Goal: Task Accomplishment & Management: Use online tool/utility

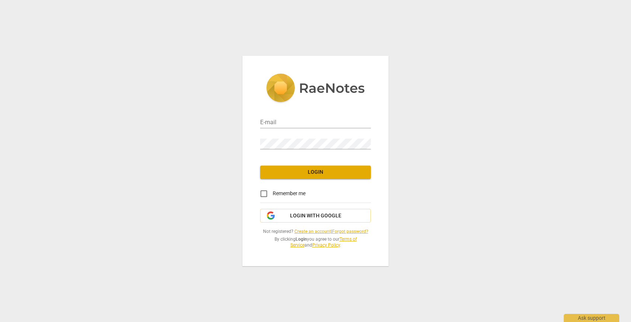
type input "[PERSON_NAME][EMAIL_ADDRESS][DOMAIN_NAME]"
click at [305, 174] on span "Login" at bounding box center [315, 171] width 99 height 7
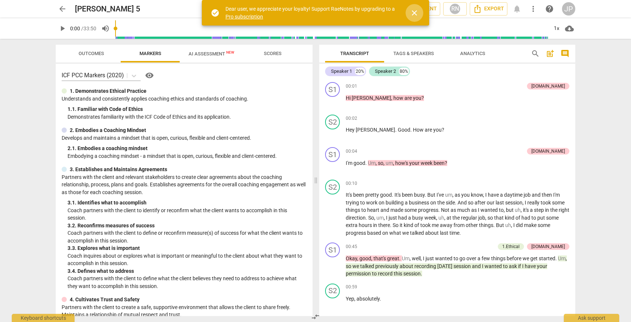
click at [416, 13] on span "close" at bounding box center [414, 12] width 9 height 9
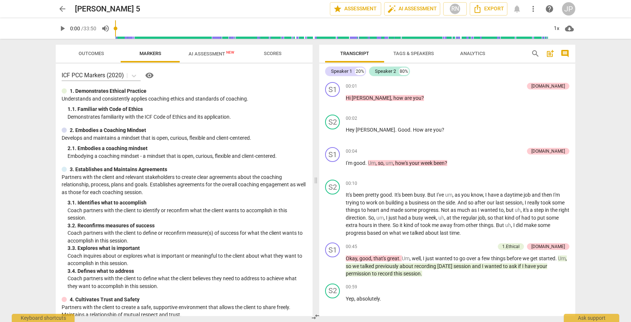
click at [62, 30] on span "play_arrow" at bounding box center [62, 28] width 9 height 9
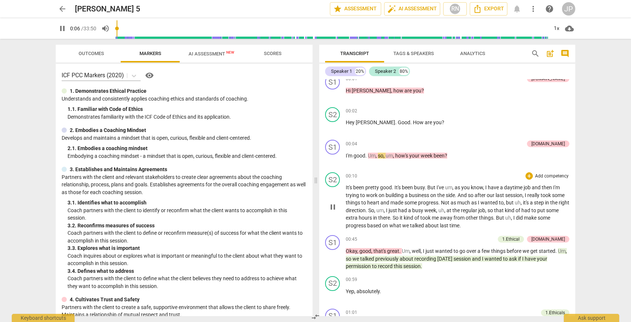
scroll to position [48, 0]
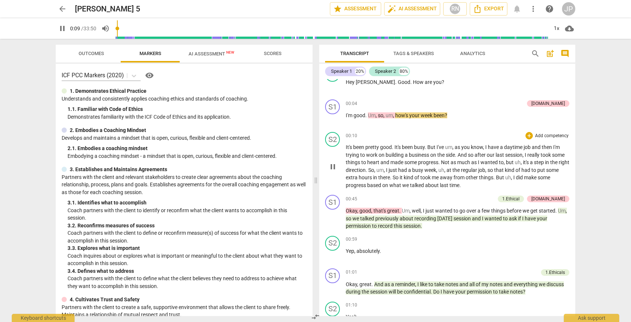
click at [332, 168] on span "pause" at bounding box center [333, 166] width 9 height 9
click at [331, 168] on span "play_arrow" at bounding box center [333, 166] width 9 height 9
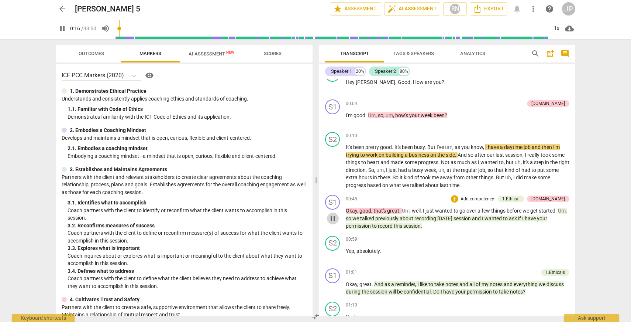
click at [332, 219] on span "pause" at bounding box center [333, 218] width 9 height 9
click at [332, 219] on span "play_arrow" at bounding box center [333, 218] width 9 height 9
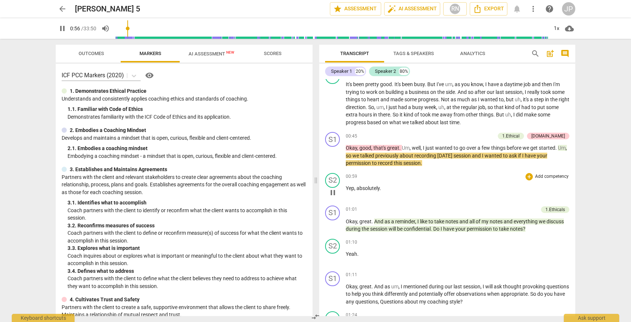
scroll to position [119, 0]
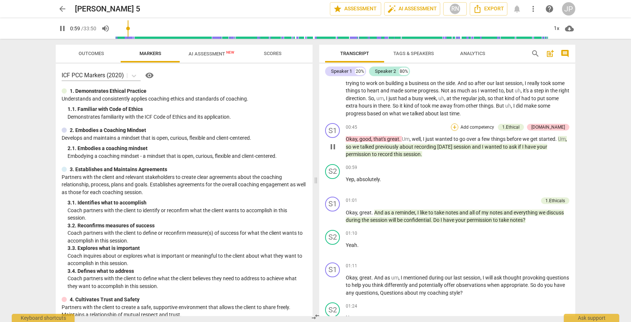
click at [459, 127] on div "+" at bounding box center [454, 126] width 7 height 7
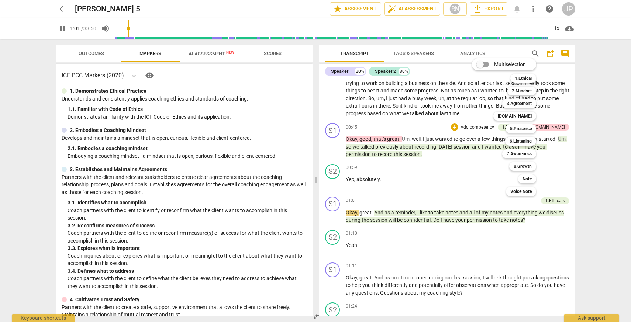
click at [336, 144] on div at bounding box center [315, 161] width 631 height 322
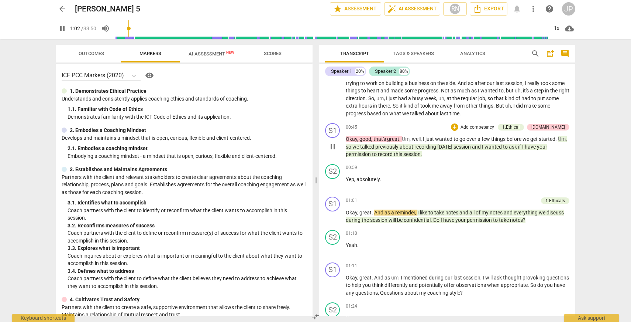
click at [334, 148] on span "pause" at bounding box center [333, 146] width 9 height 9
type input "63"
click at [459, 127] on div "+" at bounding box center [454, 126] width 7 height 7
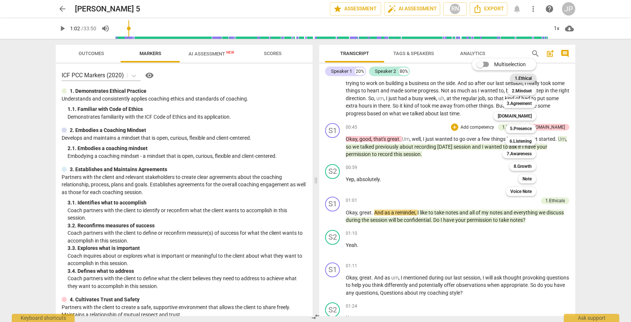
click at [523, 76] on b "1.Ethical" at bounding box center [523, 78] width 17 height 9
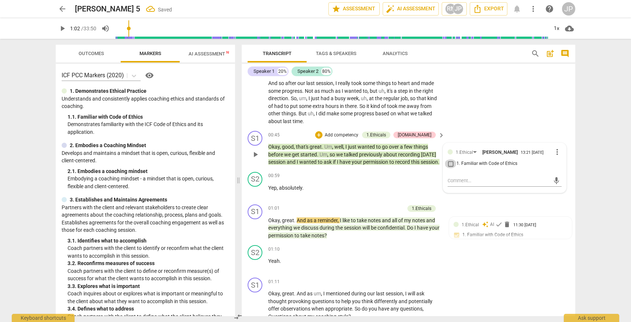
click at [449, 164] on input "1. Familiar with Code of Ethics" at bounding box center [451, 163] width 12 height 9
checkbox input "true"
click at [460, 180] on textarea at bounding box center [499, 180] width 102 height 7
type textarea "J"
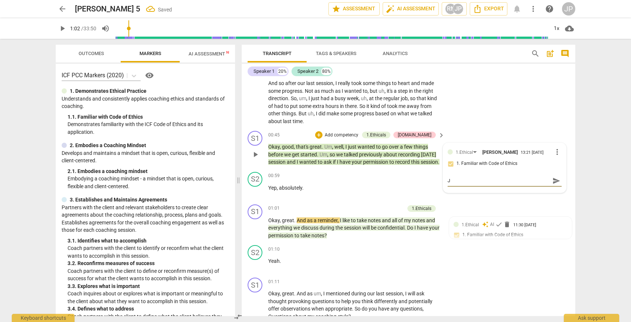
type textarea "JP"
click at [553, 182] on span "send" at bounding box center [557, 180] width 8 height 8
click at [347, 166] on p "Okay , good , that's great . Um , well , I just wanted to go over a few things …" at bounding box center [354, 154] width 173 height 23
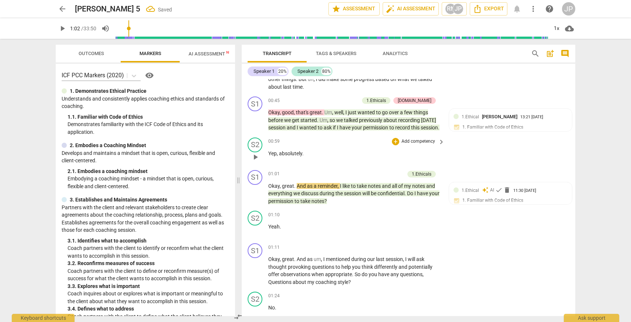
scroll to position [170, 0]
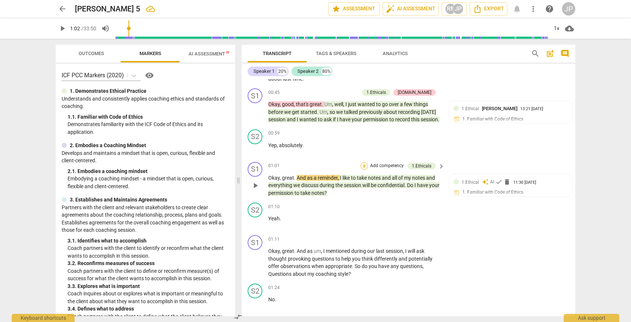
click at [363, 169] on div "+" at bounding box center [364, 165] width 7 height 7
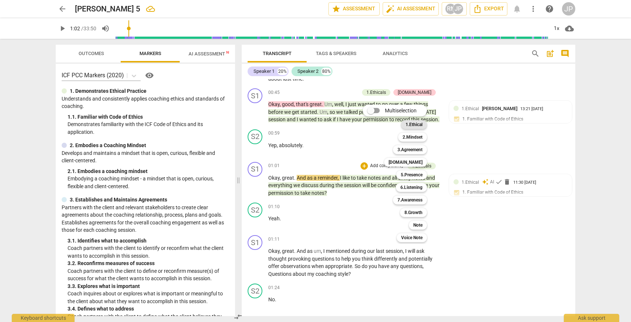
click at [417, 128] on b "1.Ethical" at bounding box center [414, 124] width 17 height 9
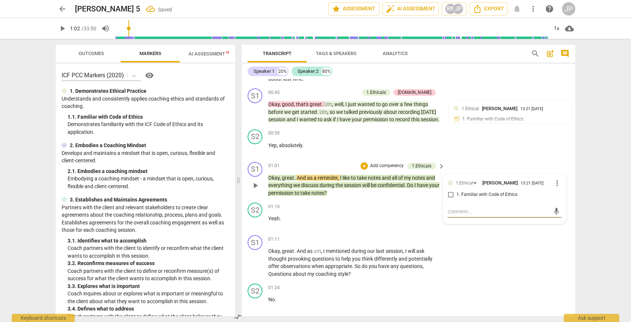
click at [452, 199] on input "1. Familiar with Code of Ethics" at bounding box center [451, 194] width 12 height 9
checkbox input "true"
click at [475, 215] on textarea at bounding box center [499, 211] width 102 height 7
type textarea "J"
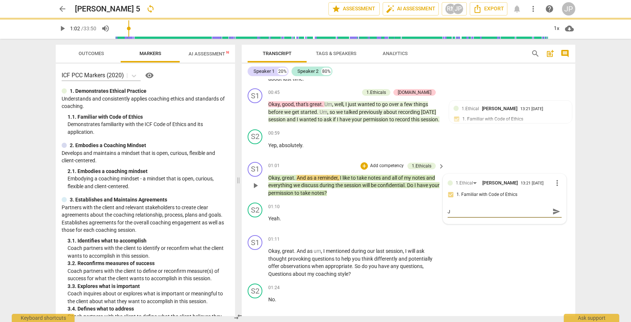
type textarea "JP"
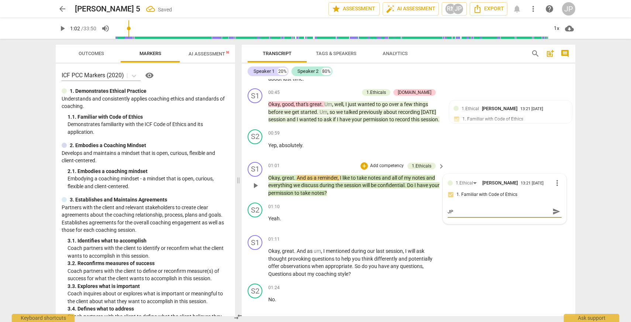
type textarea "JP"
click at [553, 215] on span "send" at bounding box center [557, 211] width 8 height 8
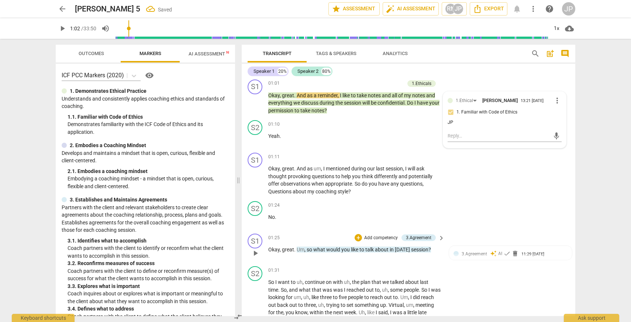
scroll to position [247, 0]
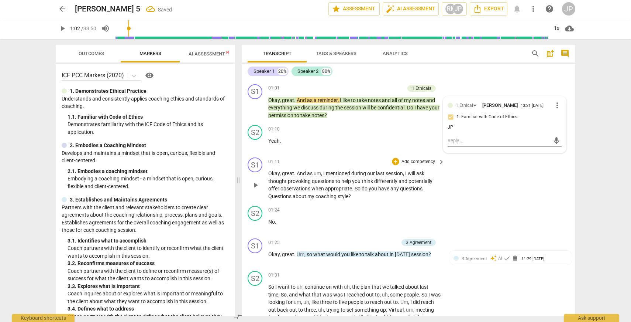
click at [255, 189] on span "play_arrow" at bounding box center [255, 185] width 9 height 9
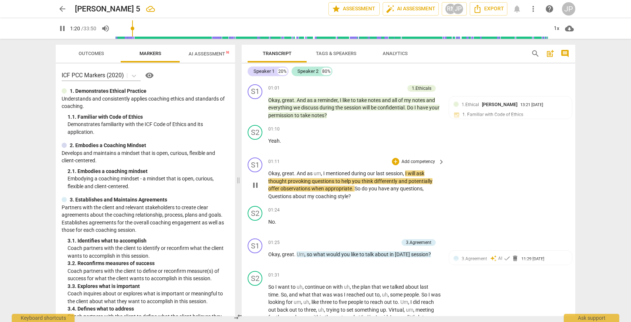
click at [255, 189] on span "pause" at bounding box center [255, 185] width 9 height 9
type input "81"
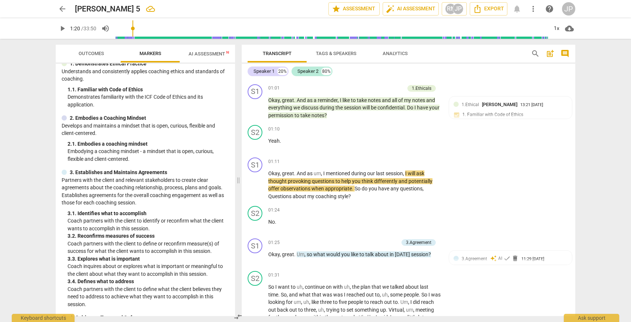
scroll to position [0, 0]
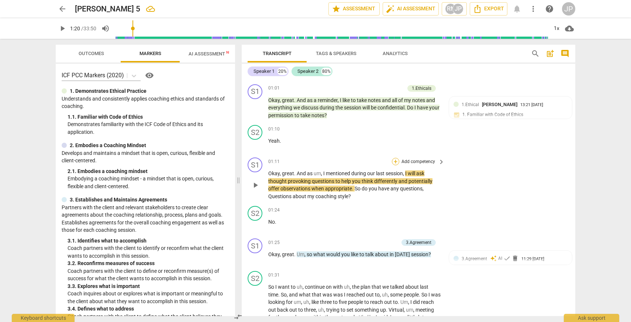
click at [396, 165] on div "+" at bounding box center [395, 161] width 7 height 7
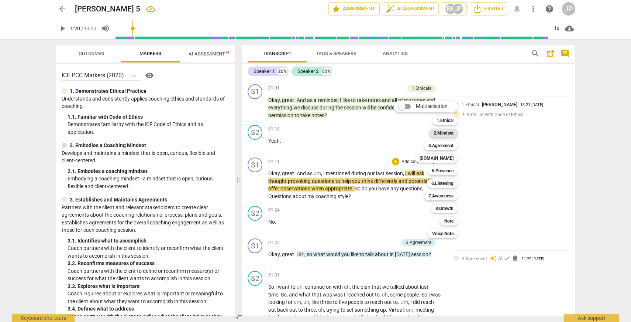
click at [443, 130] on b "2.Mindset" at bounding box center [444, 132] width 20 height 9
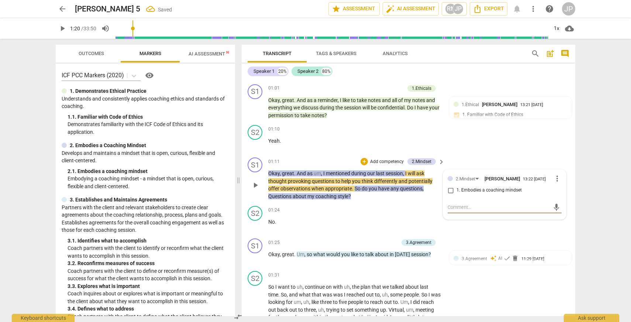
click at [449, 195] on input "1. Embodies a coaching mindset" at bounding box center [451, 190] width 12 height 9
checkbox input "true"
click at [255, 189] on span "play_arrow" at bounding box center [255, 185] width 9 height 9
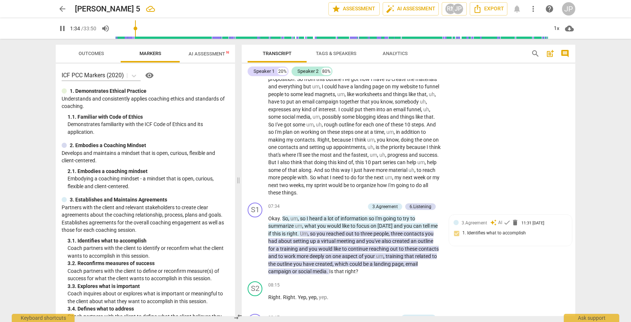
scroll to position [823, 0]
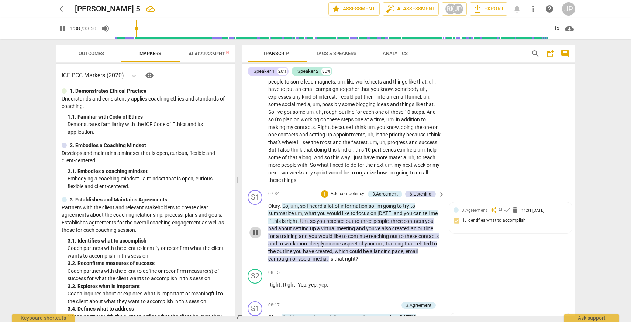
click at [254, 237] on span "pause" at bounding box center [255, 232] width 9 height 9
click at [254, 237] on span "play_arrow" at bounding box center [255, 232] width 9 height 9
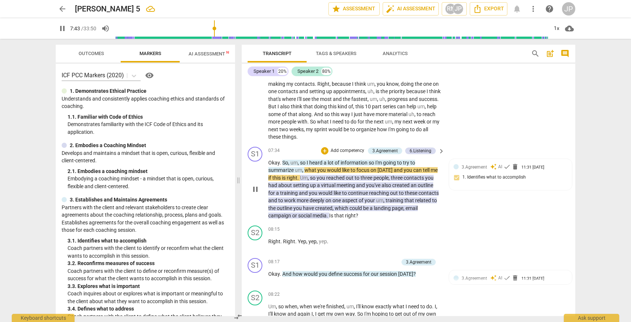
scroll to position [869, 0]
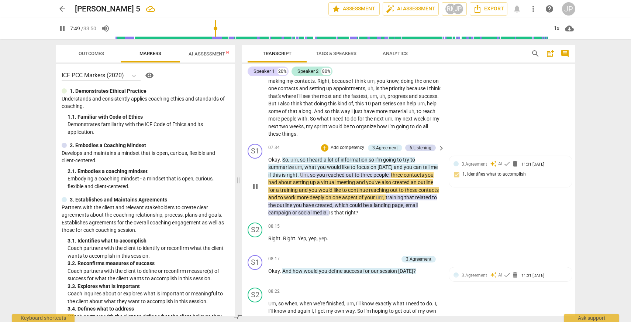
click at [256, 191] on span "pause" at bounding box center [255, 186] width 9 height 9
type input "469"
click at [325, 151] on div "+" at bounding box center [324, 147] width 7 height 7
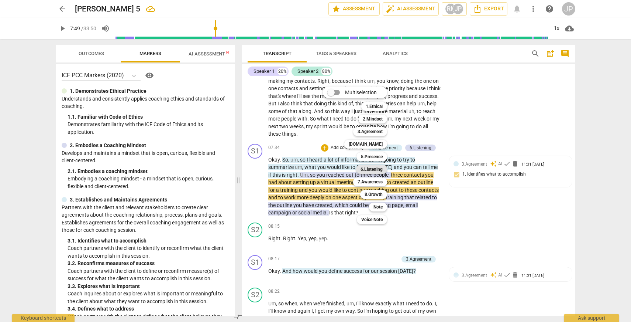
click at [370, 168] on b "6.Listening" at bounding box center [372, 169] width 22 height 9
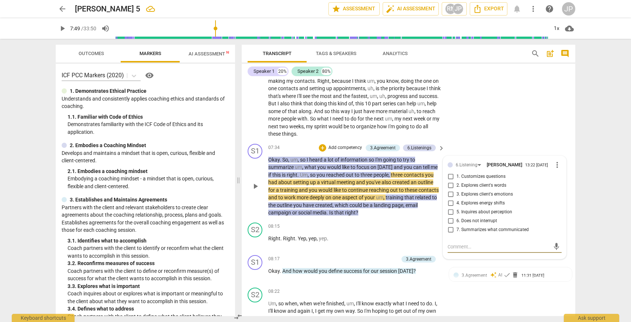
click at [450, 190] on input "2. Explores client's words" at bounding box center [451, 185] width 12 height 9
checkbox input "true"
click at [449, 181] on input "1. Customizes questions" at bounding box center [451, 176] width 12 height 9
checkbox input "true"
click at [474, 250] on textarea at bounding box center [499, 246] width 102 height 7
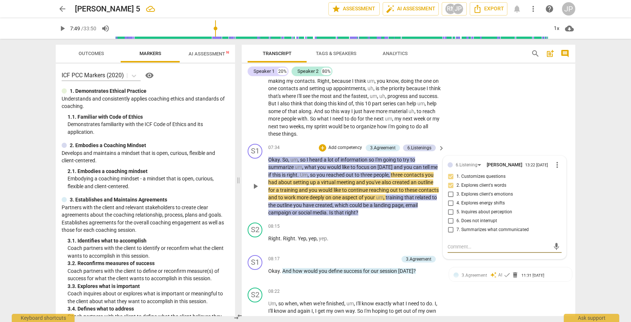
type textarea "J"
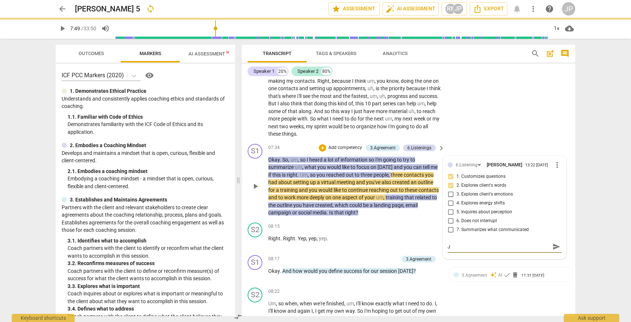
type textarea "JP"
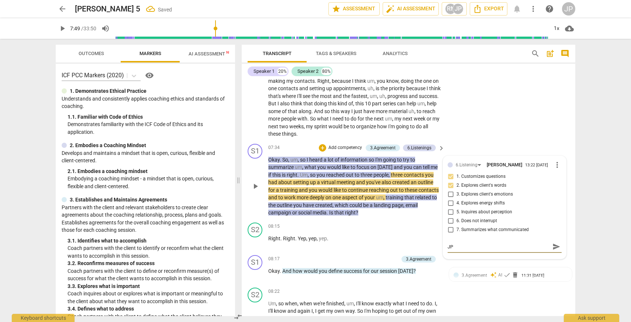
type textarea "JP"
click at [553, 250] on span "send" at bounding box center [557, 246] width 8 height 8
click at [253, 191] on span "play_arrow" at bounding box center [255, 186] width 9 height 9
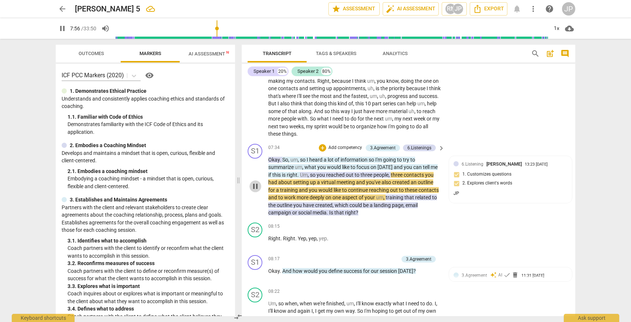
click at [254, 191] on span "pause" at bounding box center [255, 186] width 9 height 9
click at [325, 151] on div "+ Add competency" at bounding box center [341, 147] width 44 height 7
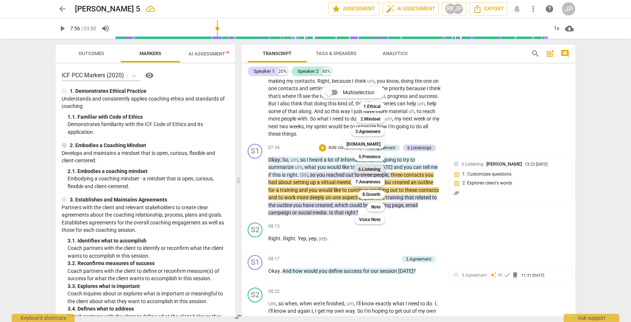
click at [367, 167] on b "6.Listening" at bounding box center [369, 169] width 22 height 9
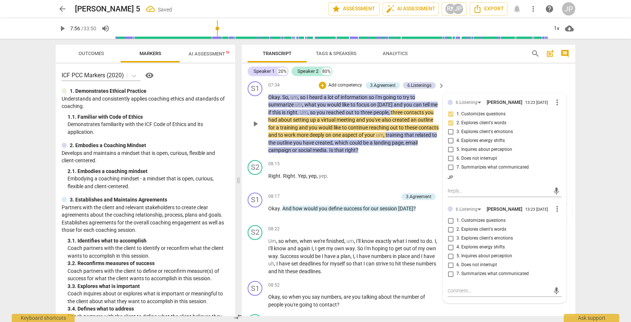
scroll to position [933, 0]
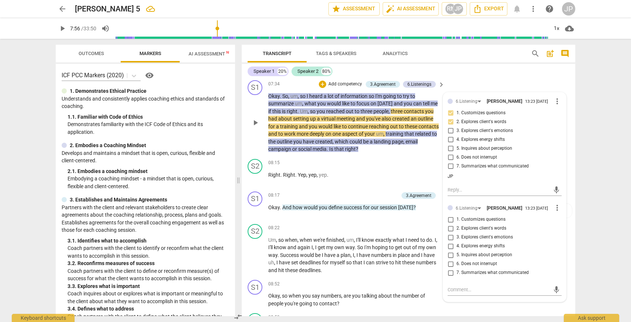
click at [254, 127] on span "play_arrow" at bounding box center [255, 122] width 9 height 9
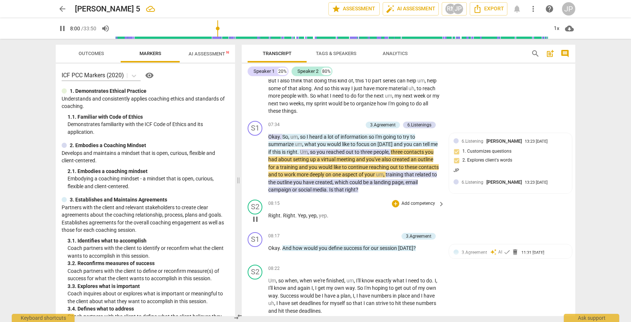
scroll to position [890, 0]
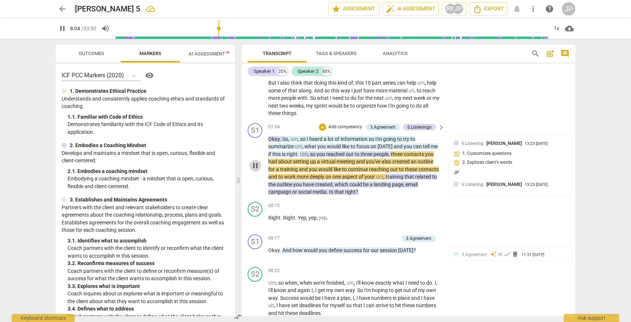
click at [256, 170] on span "pause" at bounding box center [255, 165] width 9 height 9
click at [286, 142] on span "So" at bounding box center [285, 139] width 6 height 6
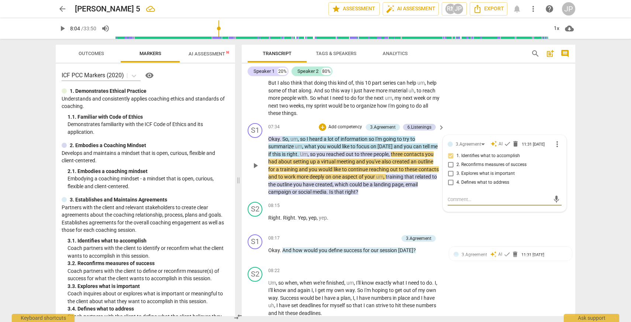
click at [253, 170] on span "play_arrow" at bounding box center [255, 165] width 9 height 9
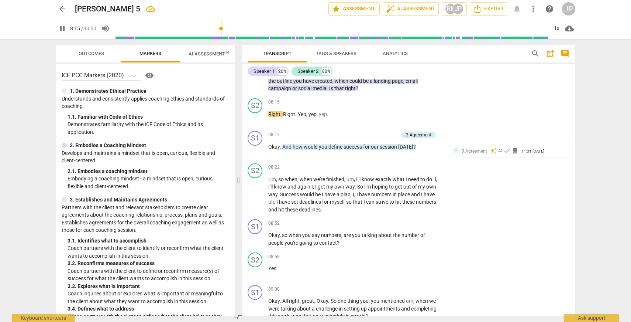
scroll to position [994, 0]
click at [257, 154] on span "pause" at bounding box center [255, 149] width 9 height 9
type input "500"
click at [358, 138] on div "+" at bounding box center [358, 134] width 7 height 7
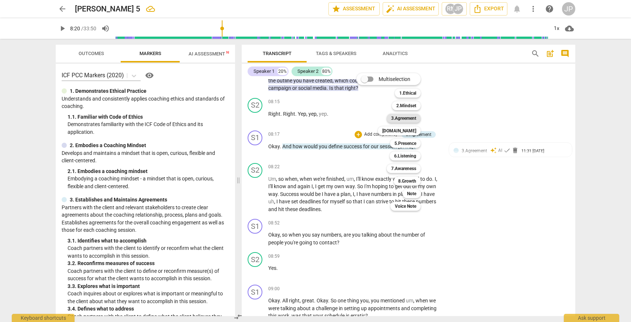
click at [401, 118] on b "3.Agreement" at bounding box center [403, 118] width 25 height 9
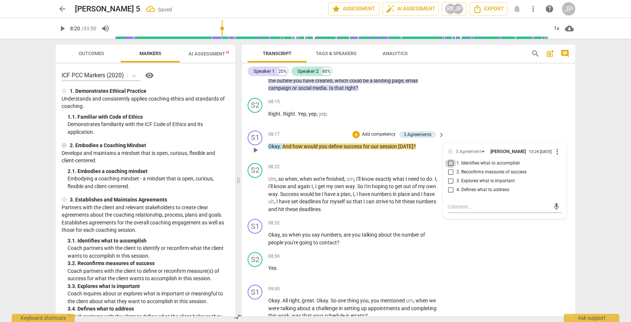
click at [449, 168] on input "1. Identifies what to accomplish" at bounding box center [451, 163] width 12 height 9
checkbox input "true"
click at [449, 185] on input "3. Explores what is important" at bounding box center [451, 180] width 12 height 9
checkbox input "true"
click at [450, 194] on input "4. Defines what to address" at bounding box center [451, 189] width 12 height 9
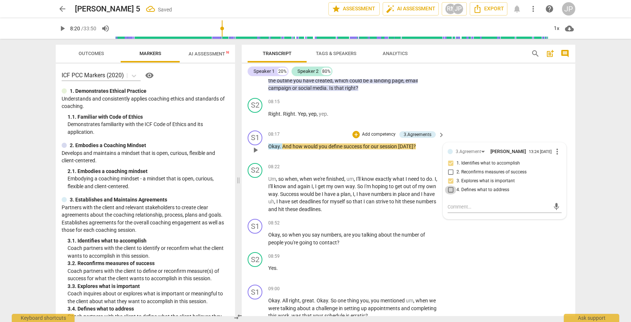
checkbox input "true"
click at [255, 154] on span "play_arrow" at bounding box center [255, 149] width 9 height 9
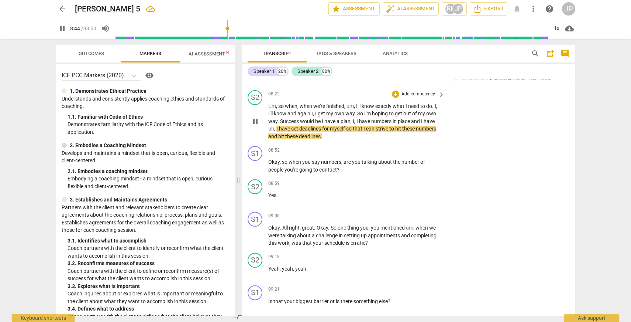
scroll to position [1077, 0]
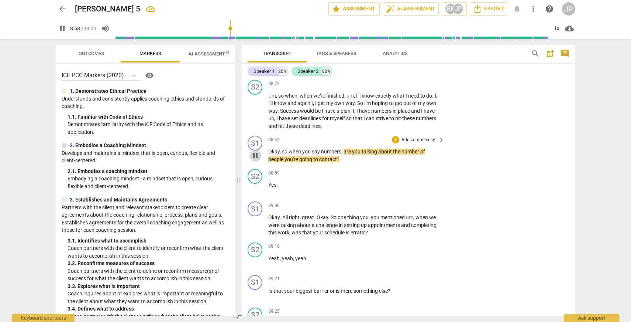
click at [257, 160] on span "pause" at bounding box center [255, 155] width 9 height 9
type input "538"
click at [393, 143] on div "+" at bounding box center [395, 139] width 7 height 7
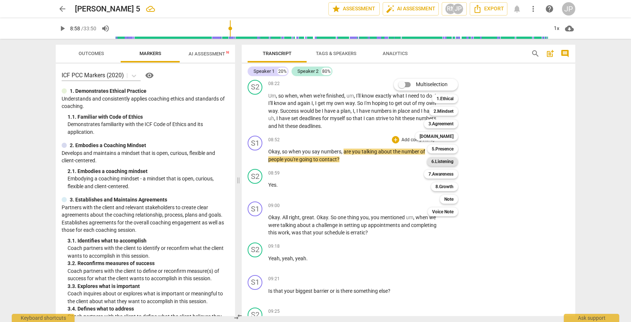
click at [442, 161] on b "6.Listening" at bounding box center [443, 161] width 22 height 9
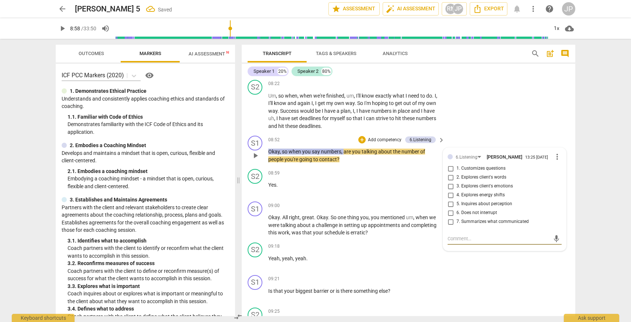
click at [451, 182] on input "2. Explores client's words" at bounding box center [451, 177] width 12 height 9
checkbox input "true"
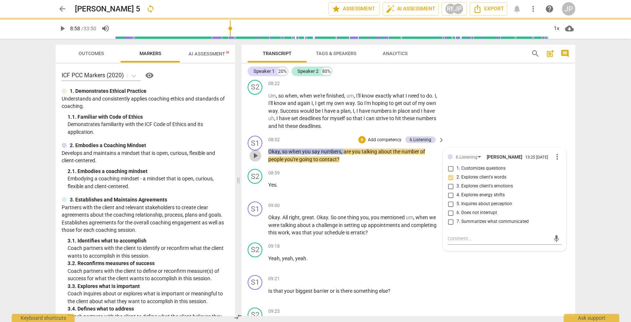
click at [255, 160] on span "play_arrow" at bounding box center [255, 155] width 9 height 9
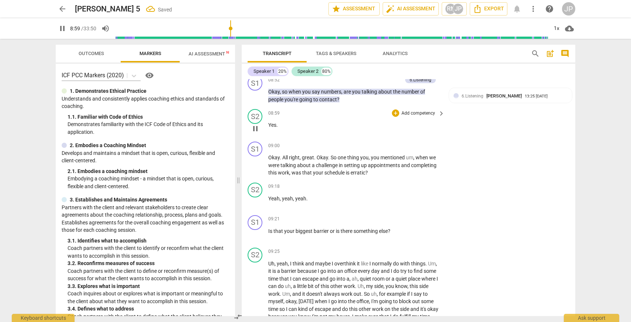
scroll to position [1137, 0]
click at [255, 169] on span "pause" at bounding box center [255, 164] width 9 height 9
type input "558"
click at [362, 83] on div "+" at bounding box center [361, 79] width 7 height 7
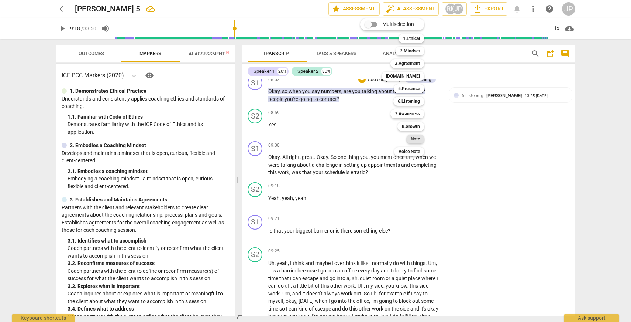
click at [415, 140] on b "Note" at bounding box center [415, 138] width 9 height 9
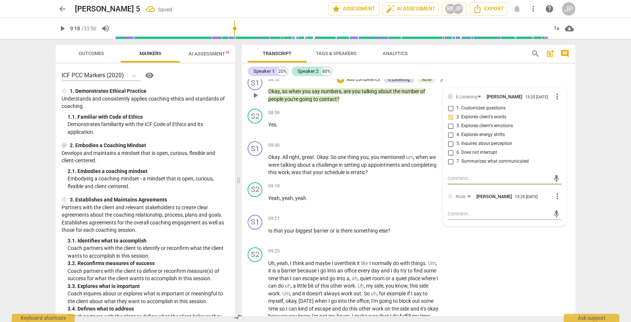
type textarea "Y"
type textarea "Yo"
type textarea "You"
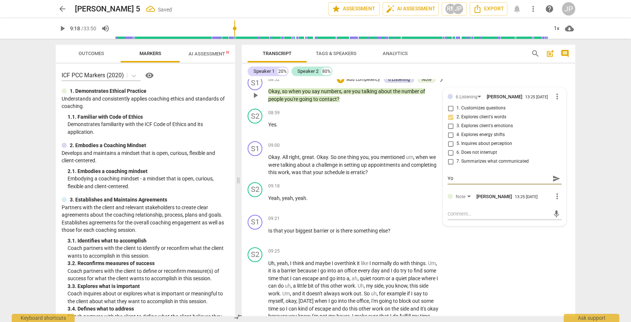
type textarea "You"
type textarea "You c"
type textarea "You co"
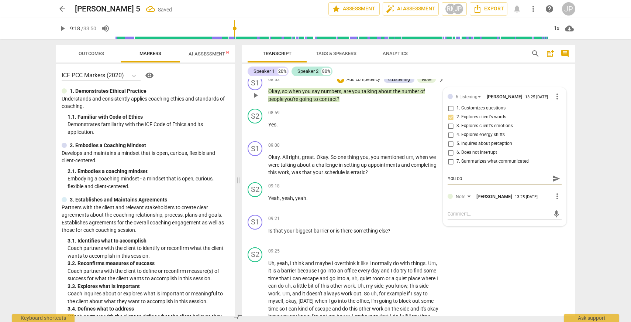
type textarea "You cou"
type textarea "You coul"
type textarea "You could"
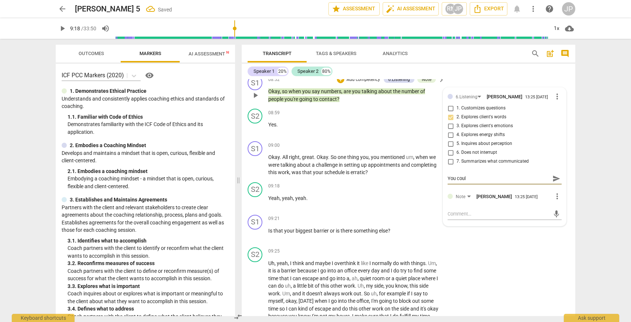
type textarea "You could"
type textarea "You could h"
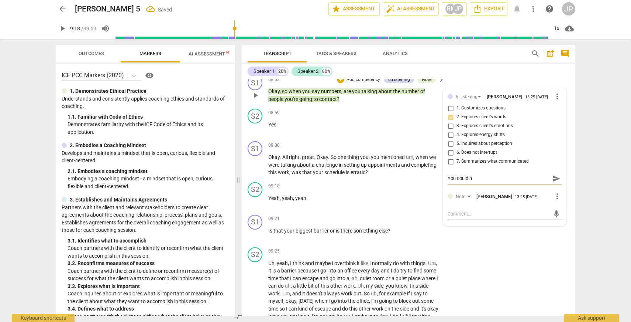
type textarea "You could ha"
type textarea "You could hav"
type textarea "You could have"
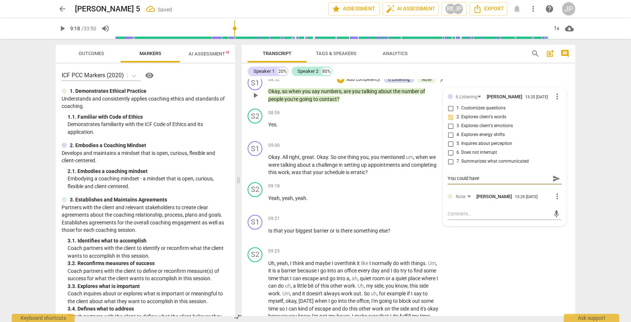
type textarea "You could have"
type textarea "You could have c"
type textarea "You could have cl"
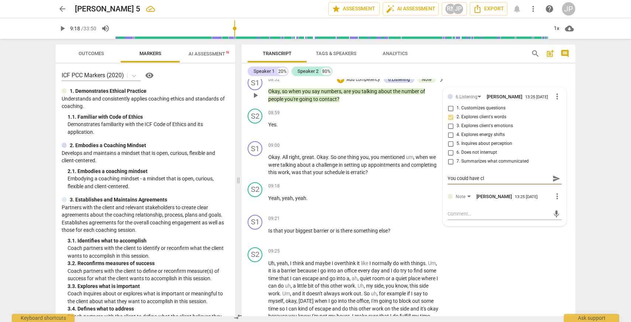
type textarea "You could have cla"
type textarea "You could have clar"
type textarea "You could have clari"
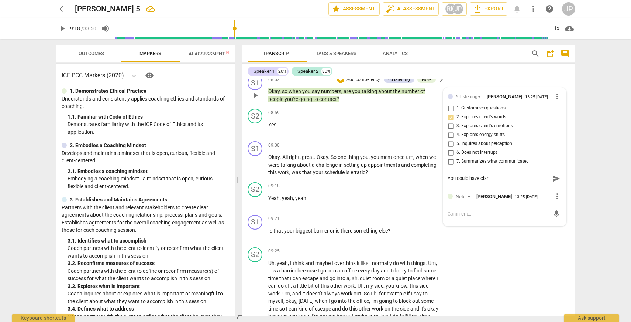
type textarea "You could have clari"
type textarea "You could have clarif"
type textarea "You could have clarifi"
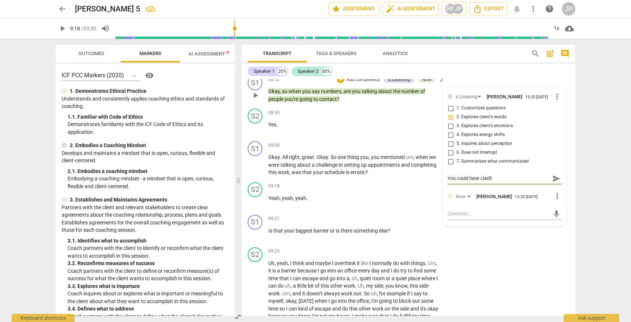
type textarea "You could have clarifie"
type textarea "You could have clarified"
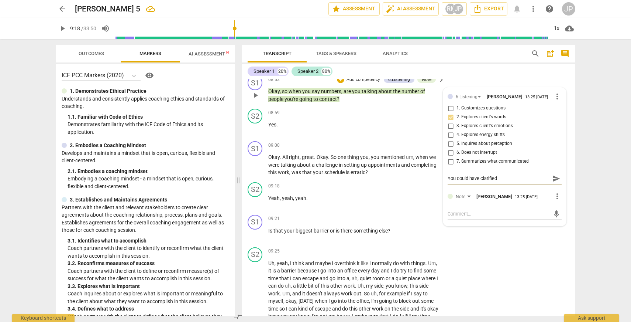
type textarea "You could have clarified"
type textarea "You could have clarified w"
type textarea "You could have clarified wh"
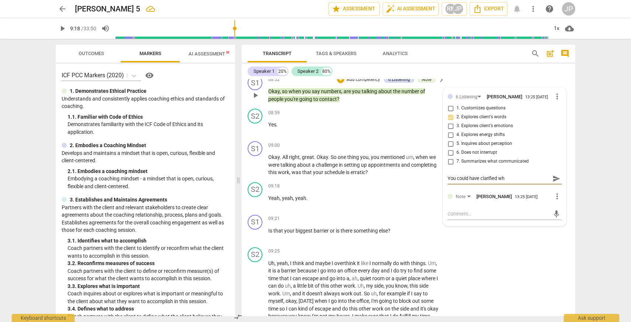
type textarea "You could have clarified wha"
type textarea "You could have clarified what"
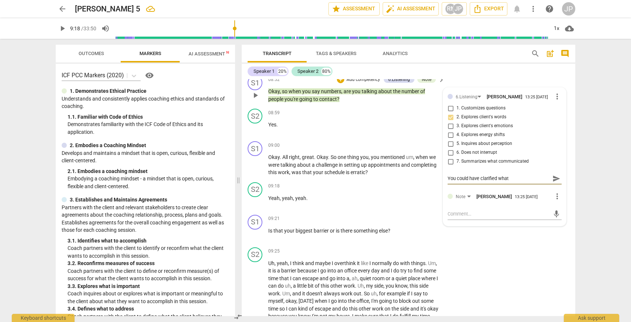
type textarea "You could have clarified what"
type textarea "You could have clarified what t"
type textarea "You could have clarified what [PERSON_NAME]"
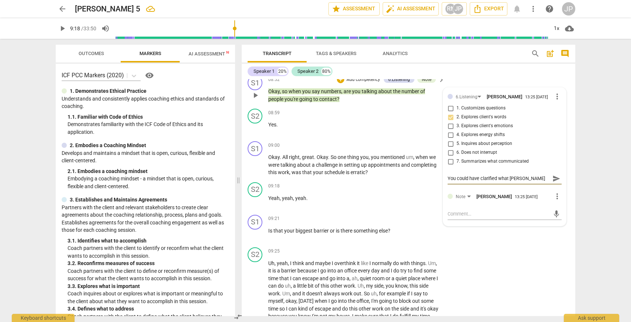
type textarea "You could have clarified what tyh"
type textarea "You could have clarified what [PERSON_NAME]"
type textarea "You could have clarified what t"
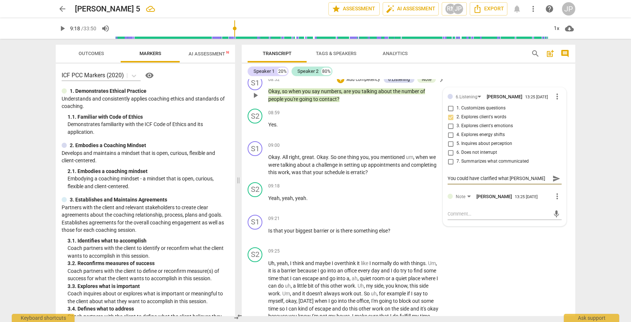
type textarea "You could have clarified what t"
type textarea "You could have clarified what th"
type textarea "You could have clarified what the"
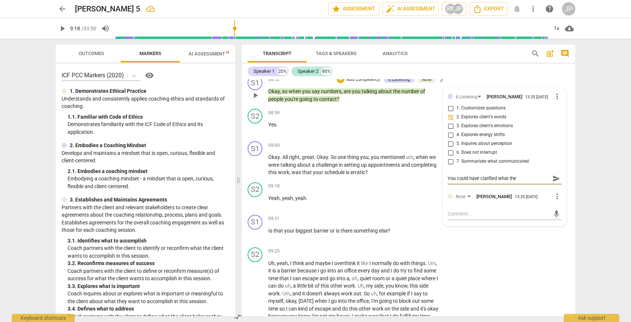
type textarea "You could have clarified what the f"
type textarea "You could have clarified what the fo"
type textarea "You could have clarified what the foc"
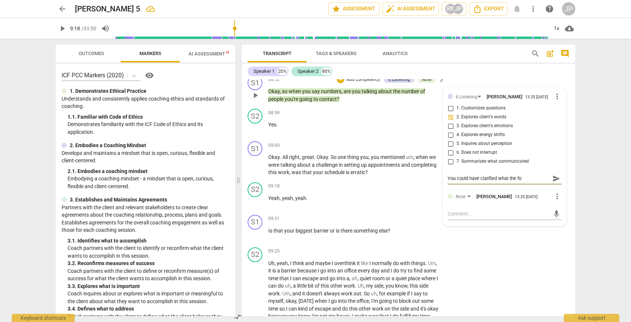
type textarea "You could have clarified what the foc"
type textarea "You could have clarified what the focu"
type textarea "You could have clarified what the focus"
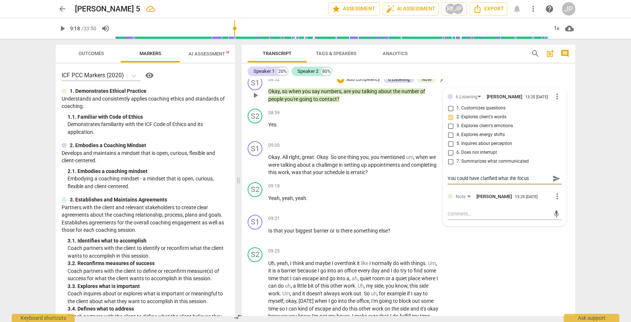
type textarea "You could have clarified what the focus"
type textarea "You could have clarified what the focus o"
type textarea "You could have clarified what the focus of"
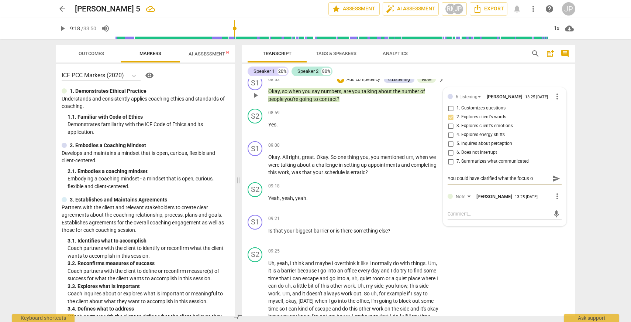
type textarea "You could have clarified what the focus of"
type textarea "You could have clarified what the focus of t"
type textarea "You could have clarified what the focus of th"
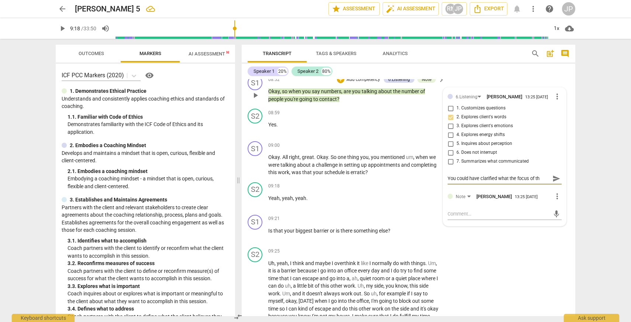
type textarea "You could have clarified what the focus of the"
type textarea "You could have clarified what the focus of the s"
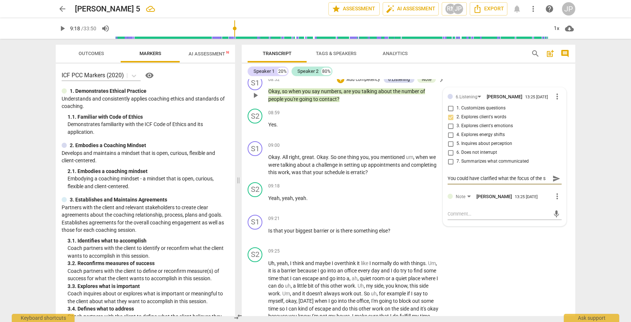
type textarea "You could have clarified what the focus of the se"
type textarea "You could have clarified what the focus of the ses"
type textarea "You could have clarified what the focus of the sess"
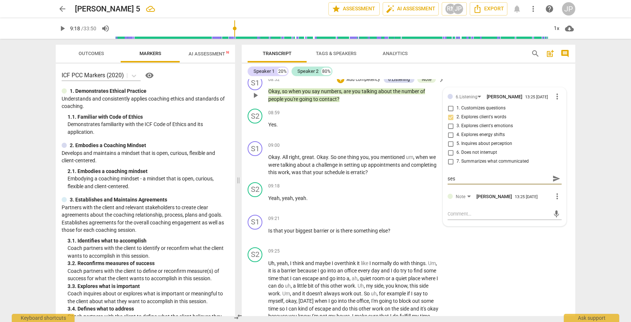
type textarea "You could have clarified what the focus of the sess"
type textarea "You could have clarified what the focus of the sessi"
type textarea "You could have clarified what the focus of the sessio"
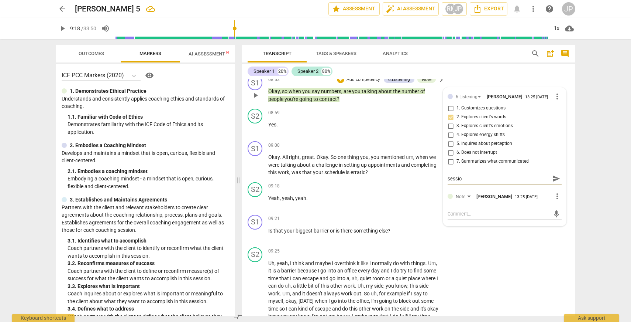
type textarea "You could have clarified what the focus of the session"
type textarea "You could have clarified what the focus of the session w"
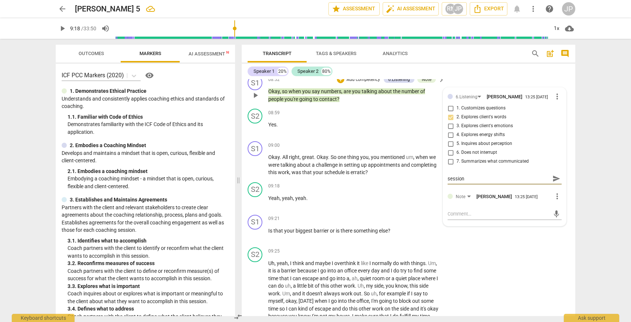
type textarea "You could have clarified what the focus of the session w"
type textarea "You could have clarified what the focus of the session wo"
type textarea "You could have clarified what the focus of the session wou"
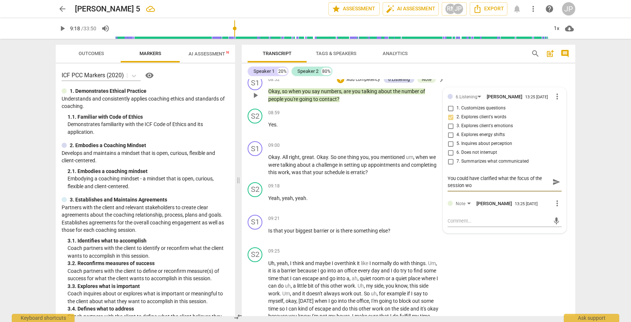
type textarea "You could have clarified what the focus of the session wou"
type textarea "You could have clarified what the focus of the session woul"
type textarea "You could have clarified what the focus of the session would"
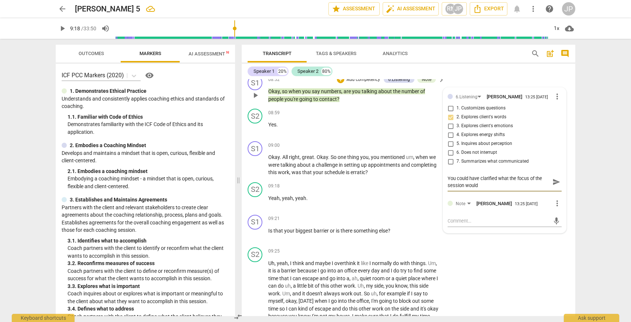
type textarea "You could have clarified what the focus of the session would"
type textarea "You could have clarified what the focus of the session would b"
type textarea "You could have clarified what the focus of the session would be"
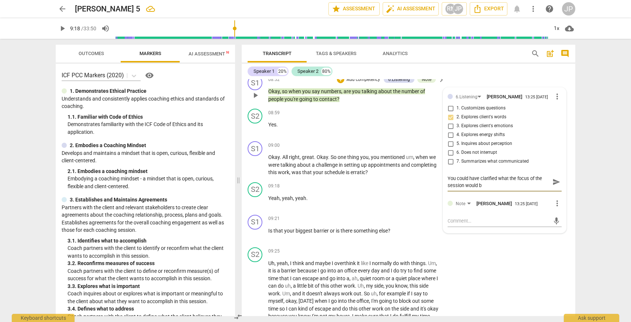
type textarea "You could have clarified what the focus of the session would be"
type textarea "You could have clarified what the focus of the session would be a"
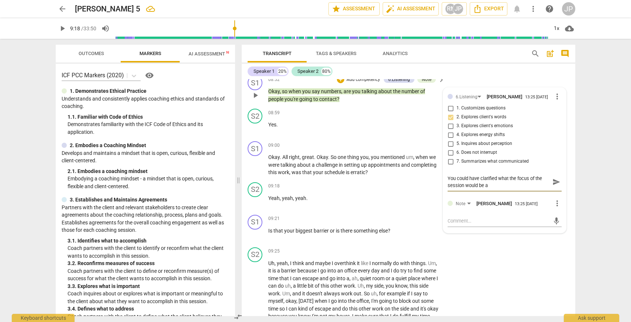
type textarea "You could have clarified what the focus of the session would be at"
type textarea "You could have clarified what the focus of the session would be at t"
type textarea "You could have clarified what the focus of the session would be at th"
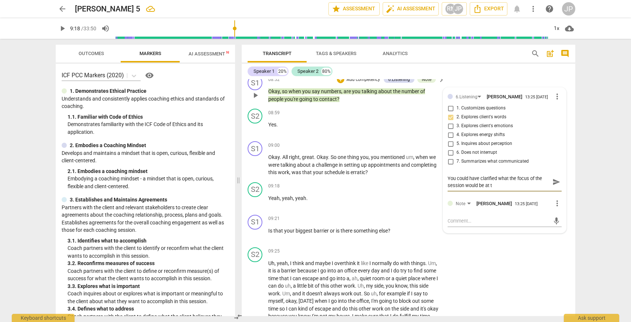
type textarea "You could have clarified what the focus of the session would be at th"
type textarea "You could have clarified what the focus of the session would be at thi"
type textarea "You could have clarified what the focus of the session would be at this"
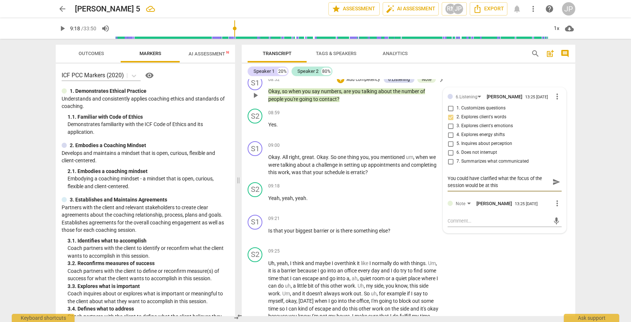
type textarea "You could have clarified what the focus of the session would be at this"
type textarea "You could have clarified what the focus of the session would be at this p"
type textarea "You could have clarified what the focus of the session would be at this po"
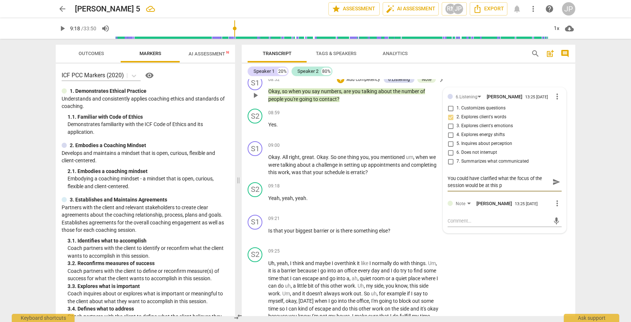
type textarea "You could have clarified what the focus of the session would be at this po"
type textarea "You could have clarified what the focus of the session would be at this poi"
type textarea "You could have clarified what the focus of the session would be at this poin"
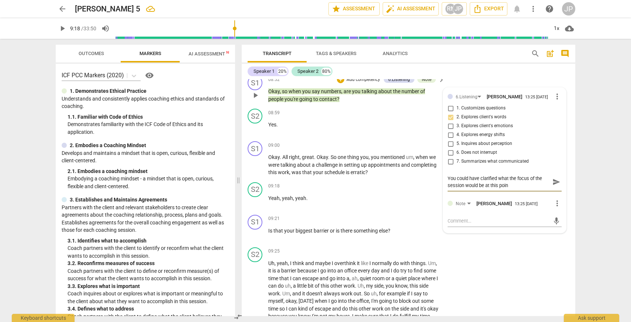
type textarea "You could have clarified what the focus of the session would be at this point"
type textarea "You could have clarified what the focus of the session would be at this point."
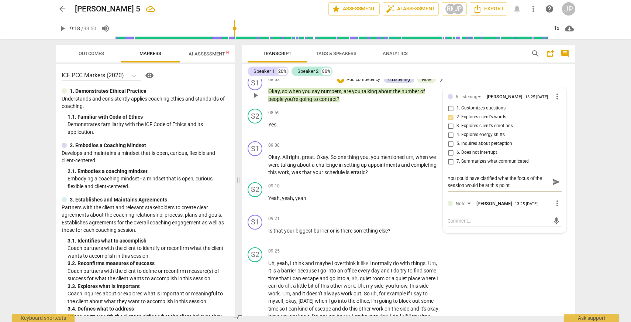
type textarea "You could have clarified what the focus of the session would be at this point."
type textarea "You could have clarified what the focus of the session would be at this point. I"
type textarea "You could have clarified what the focus of the session would be at this point. …"
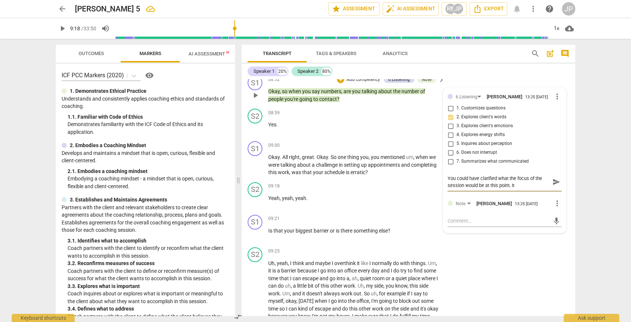
type textarea "You could have clarified what the focus of the session would be at this point. …"
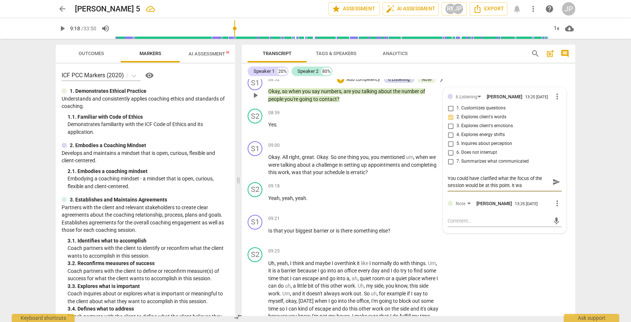
type textarea "You could have clarified what the focus of the session would be at this point. …"
click at [555, 189] on span "send" at bounding box center [557, 185] width 8 height 8
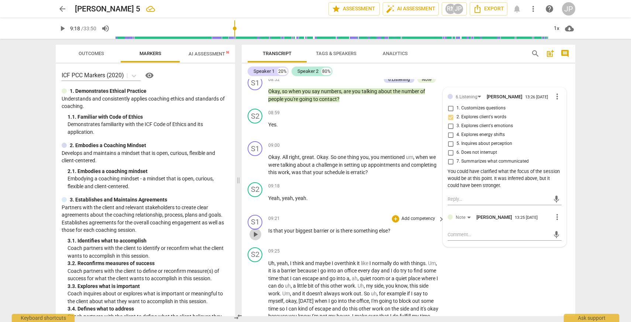
click at [257, 238] on span "play_arrow" at bounding box center [255, 234] width 9 height 9
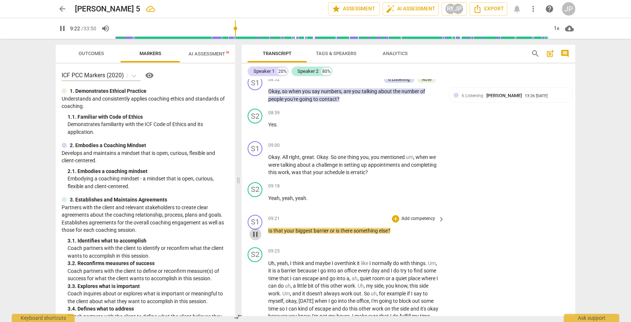
click at [257, 238] on span "pause" at bounding box center [255, 234] width 9 height 9
click at [255, 238] on span "play_arrow" at bounding box center [255, 234] width 9 height 9
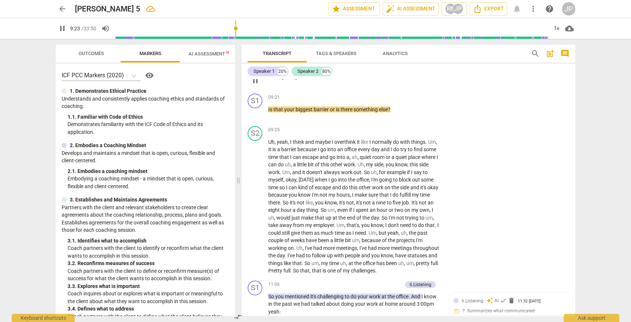
scroll to position [1259, 0]
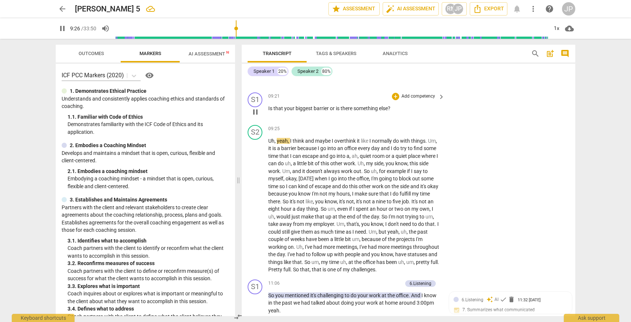
click at [254, 116] on span "pause" at bounding box center [255, 111] width 9 height 9
click at [395, 100] on div "+" at bounding box center [395, 96] width 7 height 7
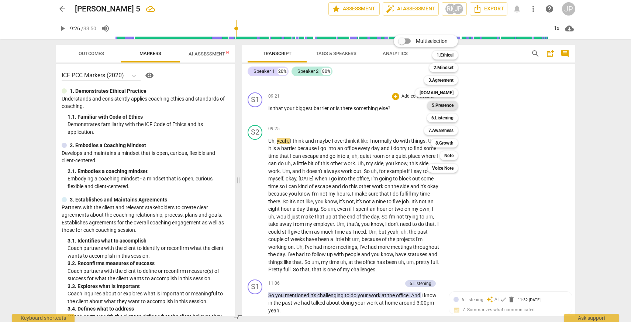
click at [446, 107] on b "5.Presence" at bounding box center [443, 105] width 22 height 9
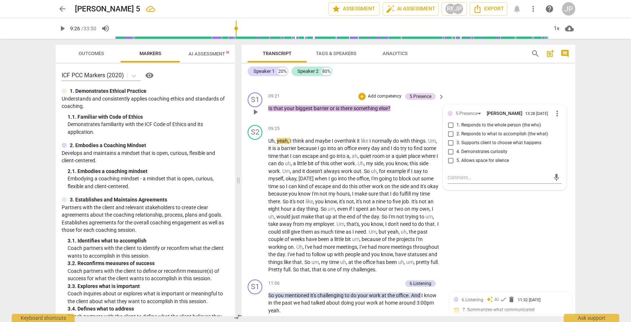
click at [466, 137] on span "2. Responds to what to accomplish (the what)" at bounding box center [503, 134] width 92 height 7
click at [457, 138] on input "2. Responds to what to accomplish (the what)" at bounding box center [451, 134] width 12 height 9
click at [451, 138] on input "2. Responds to what to accomplish (the what)" at bounding box center [451, 134] width 12 height 9
click at [448, 138] on input "2. Responds to what to accomplish (the what)" at bounding box center [451, 134] width 12 height 9
click at [361, 100] on div "+" at bounding box center [361, 96] width 7 height 7
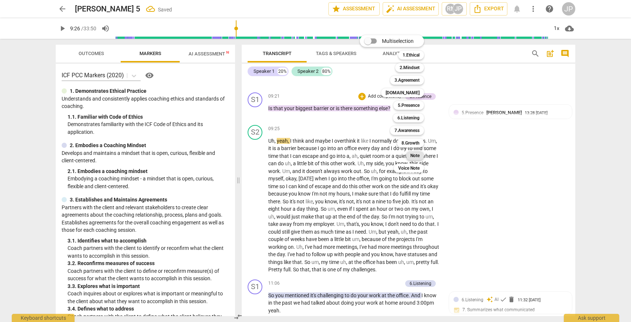
click at [411, 152] on b "Note" at bounding box center [415, 155] width 9 height 9
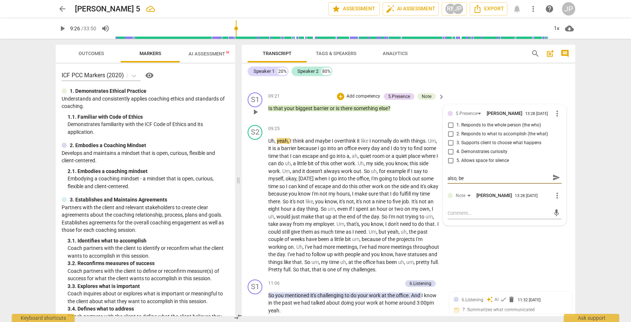
scroll to position [0, 0]
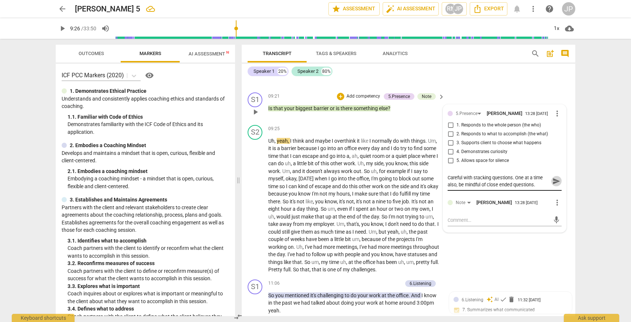
click at [553, 185] on span "send" at bounding box center [557, 181] width 8 height 8
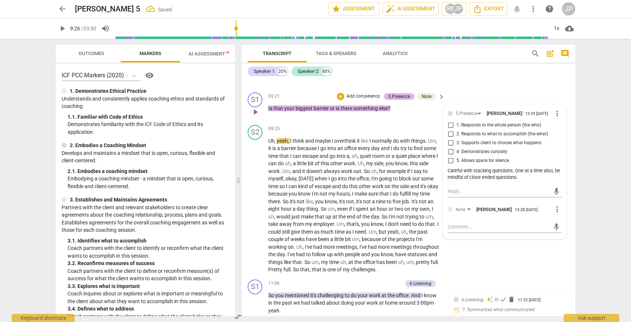
click at [400, 100] on div "5.Presence" at bounding box center [399, 96] width 22 height 7
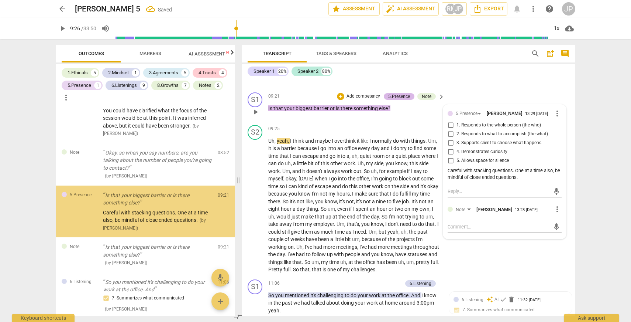
scroll to position [1073, 0]
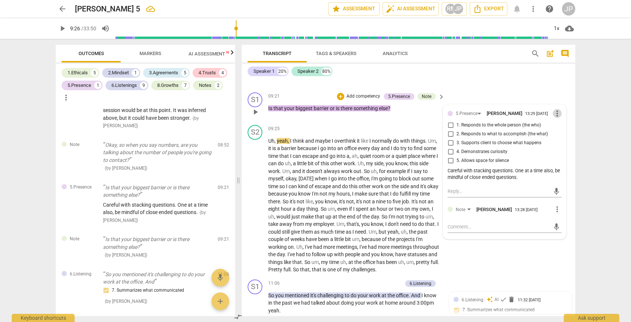
click at [554, 118] on span "more_vert" at bounding box center [557, 113] width 9 height 9
click at [558, 128] on li "Delete" at bounding box center [562, 135] width 25 height 14
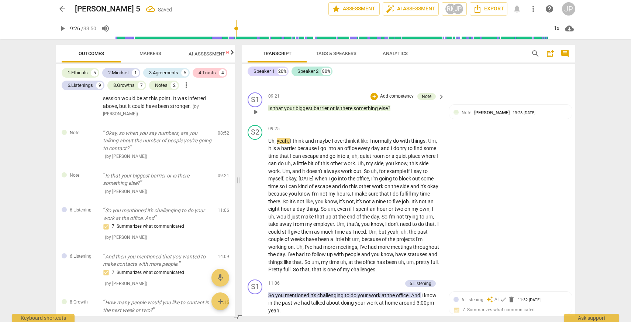
click at [413, 119] on div "09:21 + Add competency Note keyboard_arrow_right Is that your biggest barrier o…" at bounding box center [356, 105] width 177 height 27
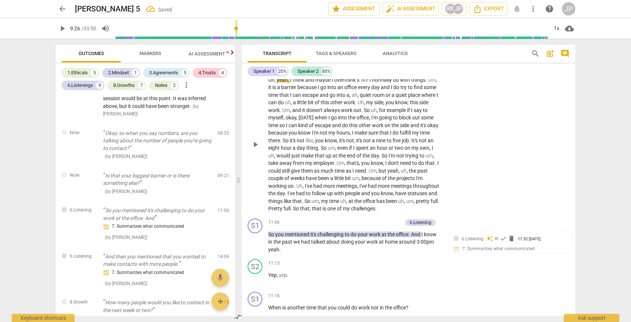
scroll to position [1351, 0]
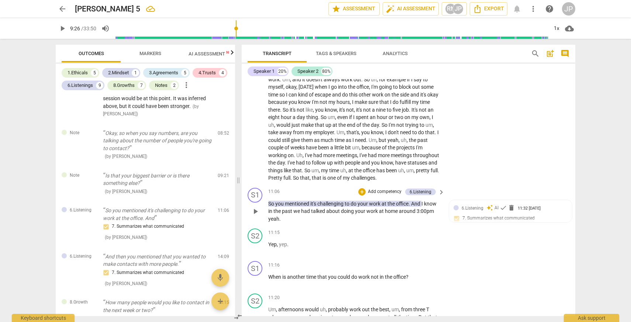
click at [255, 216] on span "play_arrow" at bounding box center [255, 211] width 9 height 9
click at [255, 216] on span "pause" at bounding box center [255, 211] width 9 height 9
click at [358, 195] on div "+" at bounding box center [361, 191] width 7 height 7
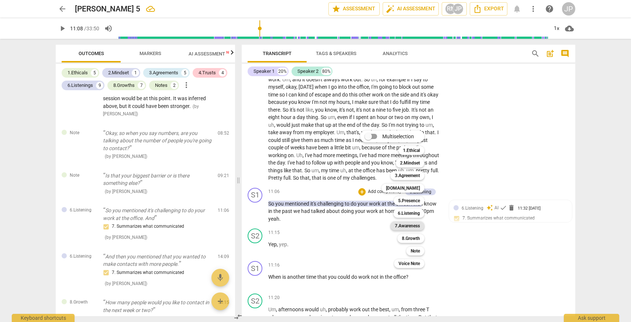
click at [407, 227] on b "7.Awareness" at bounding box center [407, 225] width 25 height 9
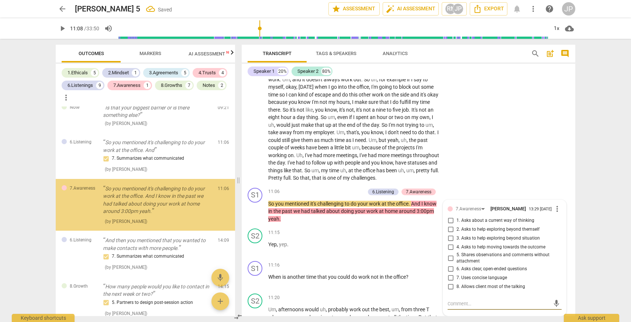
scroll to position [1154, 0]
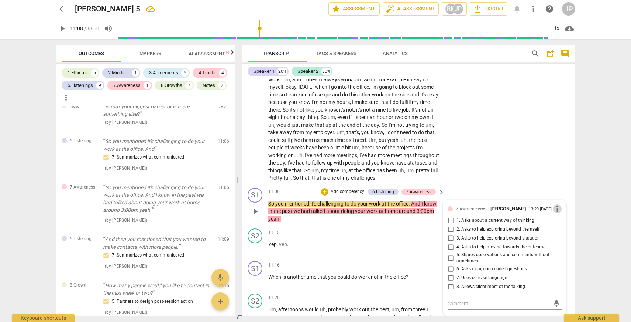
click at [553, 213] on span "more_vert" at bounding box center [557, 208] width 9 height 9
click at [562, 231] on li "Delete" at bounding box center [562, 230] width 25 height 14
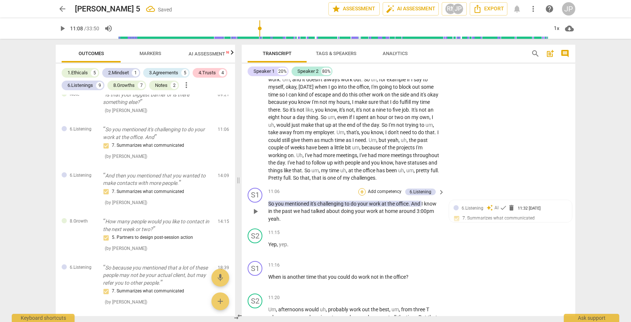
click at [361, 195] on div "+" at bounding box center [361, 191] width 7 height 7
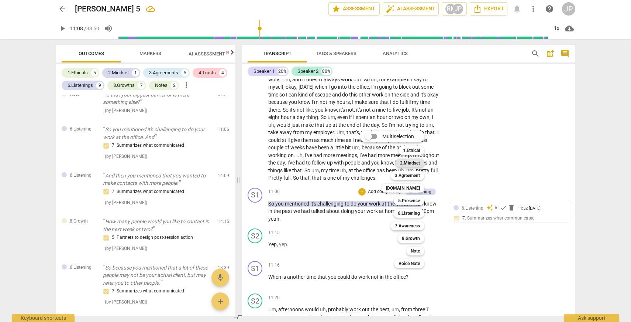
click at [407, 163] on b "2.Mindset" at bounding box center [410, 162] width 20 height 9
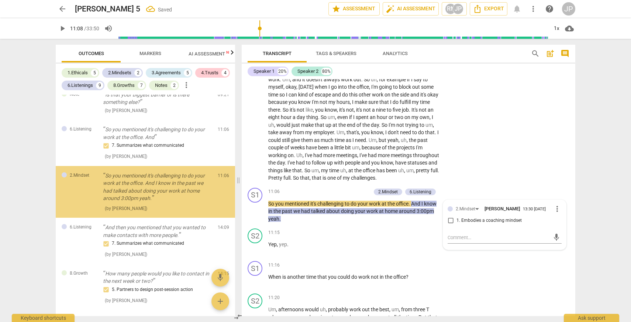
scroll to position [1148, 0]
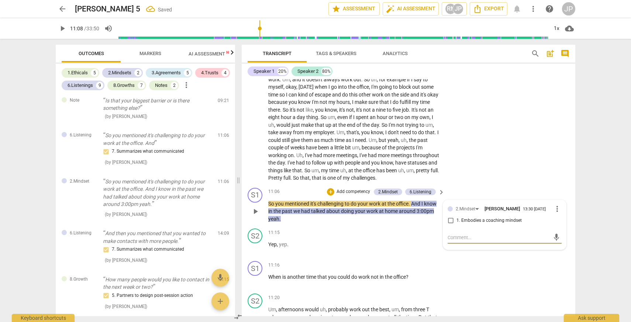
click at [555, 213] on span "more_vert" at bounding box center [557, 208] width 9 height 9
click at [560, 231] on li "Delete" at bounding box center [562, 230] width 25 height 14
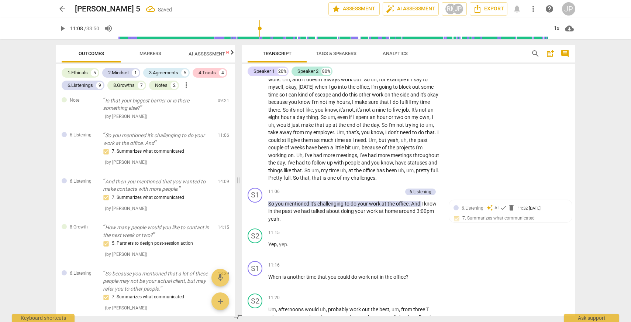
click at [149, 57] on span "Markers" at bounding box center [151, 54] width 40 height 10
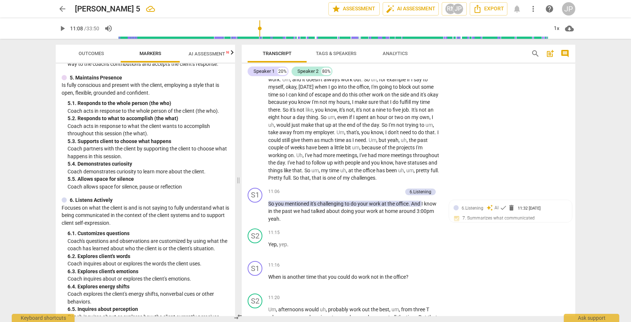
scroll to position [391, 0]
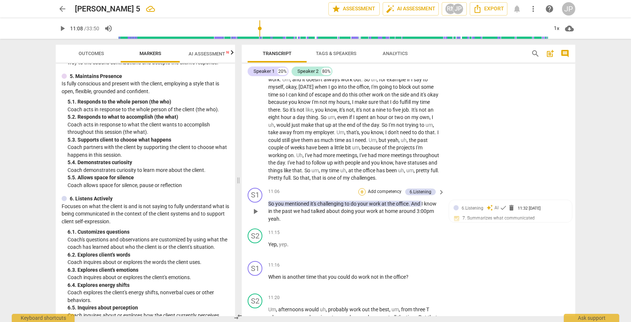
click at [359, 195] on div "+" at bounding box center [361, 191] width 7 height 7
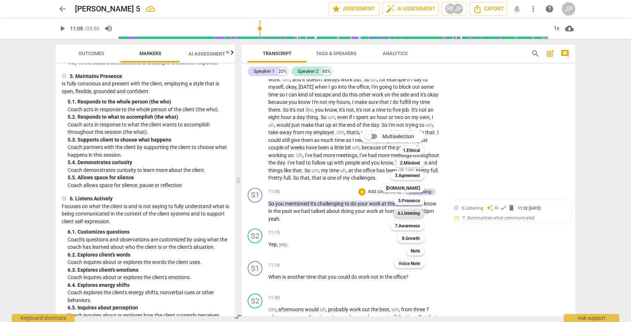
click at [409, 213] on b "6.Listening" at bounding box center [409, 213] width 22 height 9
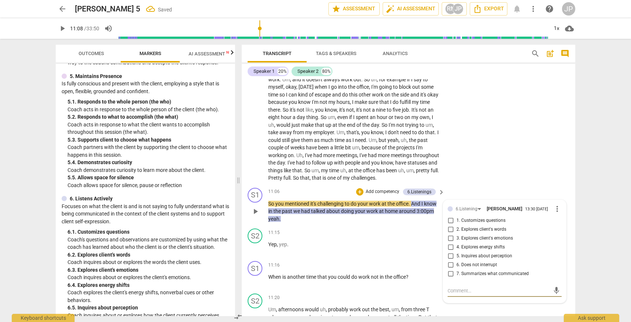
click at [450, 225] on input "1. Customizes questions" at bounding box center [451, 220] width 12 height 9
click at [450, 234] on input "2. Explores client's words" at bounding box center [451, 229] width 12 height 9
click at [450, 278] on input "7. Summarizes what communicated" at bounding box center [451, 273] width 12 height 9
click at [469, 163] on div "S2 play_arrow pause 09:25 + Add competency keyboard_arrow_right Uh , yeah , I t…" at bounding box center [409, 107] width 334 height 154
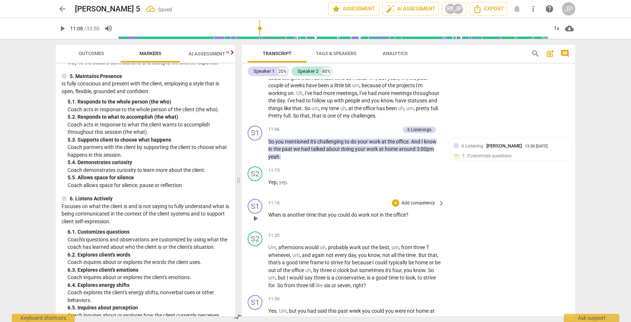
scroll to position [1414, 0]
click at [255, 153] on span "play_arrow" at bounding box center [255, 148] width 9 height 9
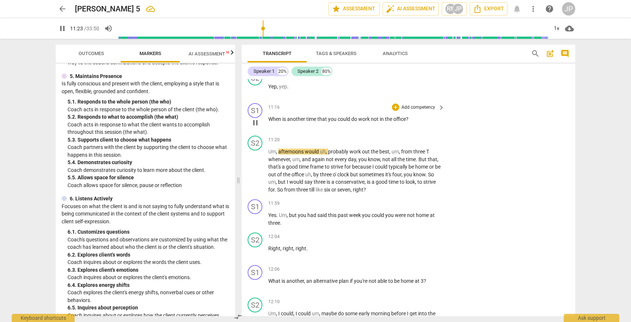
scroll to position [1514, 0]
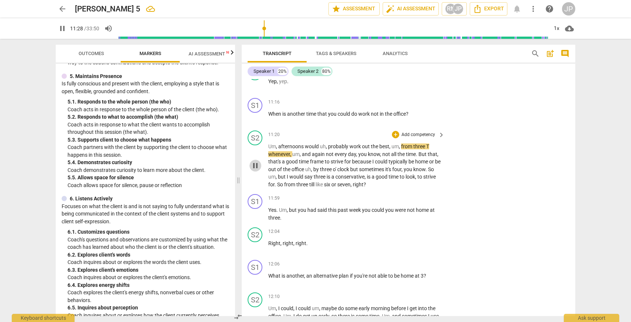
click at [256, 170] on span "pause" at bounding box center [255, 165] width 9 height 9
click at [254, 170] on span "play_arrow" at bounding box center [255, 165] width 9 height 9
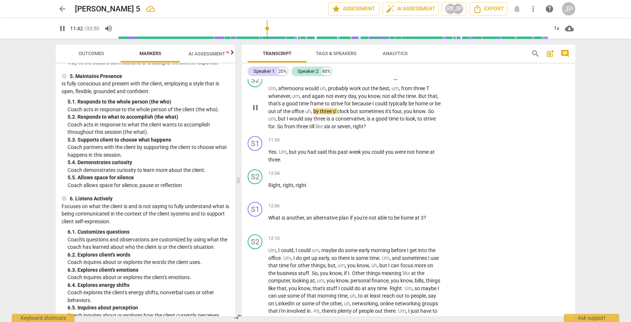
scroll to position [1572, 0]
click at [254, 193] on span "pause" at bounding box center [255, 188] width 9 height 9
click at [394, 143] on div "+" at bounding box center [395, 139] width 7 height 7
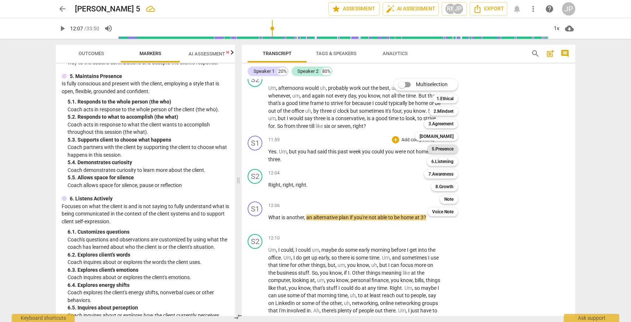
click at [444, 147] on b "5.Presence" at bounding box center [443, 148] width 22 height 9
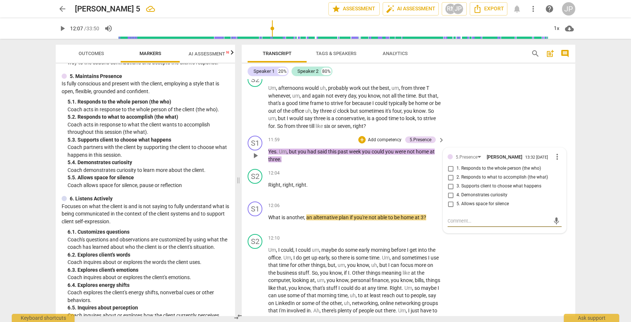
click at [556, 161] on span "more_vert" at bounding box center [557, 156] width 9 height 9
click at [557, 180] on li "Delete" at bounding box center [562, 178] width 25 height 14
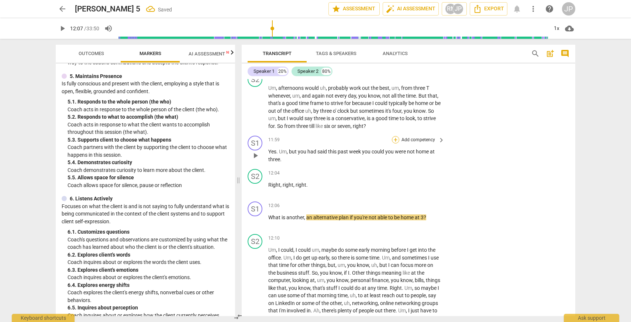
click at [394, 143] on div "+" at bounding box center [395, 139] width 7 height 7
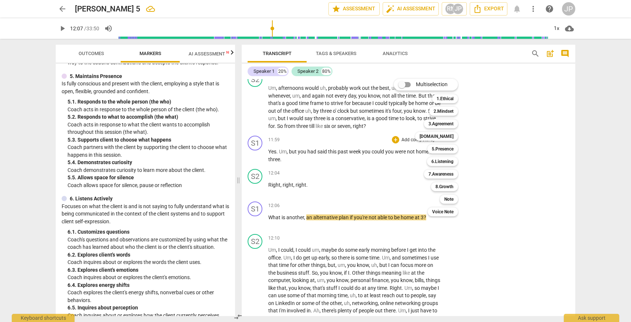
click at [258, 235] on div at bounding box center [315, 161] width 631 height 322
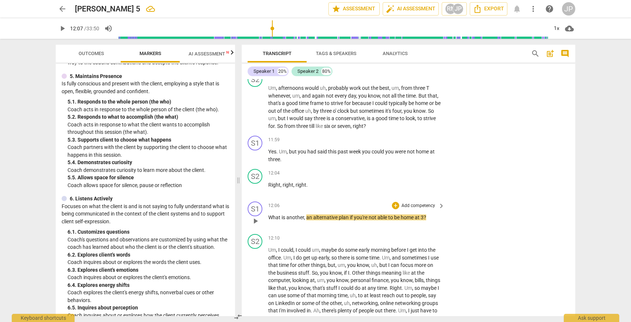
click at [256, 224] on span "play_arrow" at bounding box center [255, 220] width 9 height 9
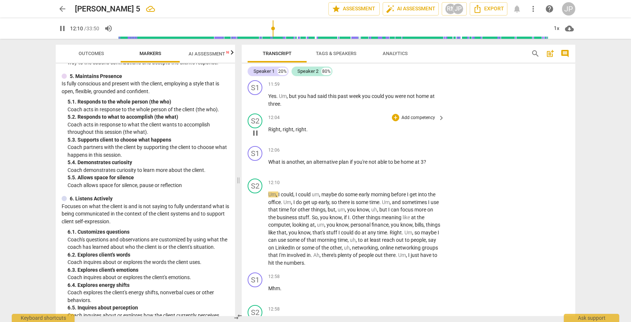
scroll to position [1635, 0]
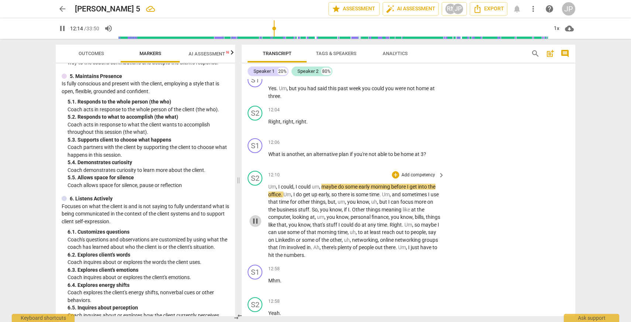
click at [254, 225] on span "pause" at bounding box center [255, 220] width 9 height 9
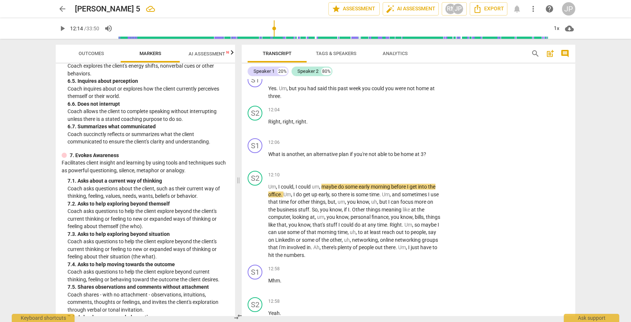
scroll to position [626, 0]
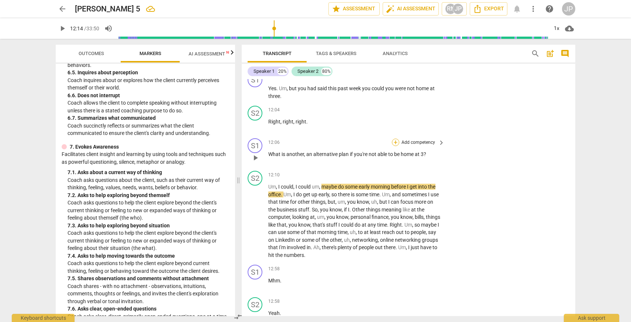
click at [396, 146] on div "+" at bounding box center [395, 141] width 7 height 7
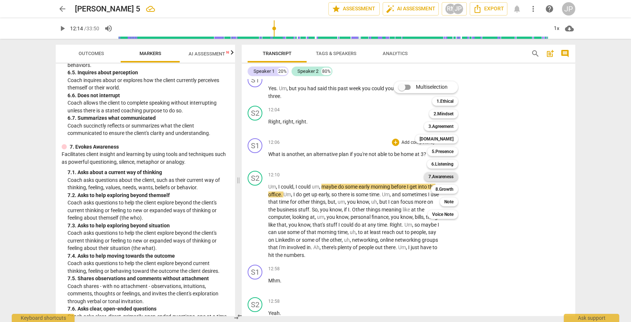
click at [449, 177] on b "7.Awareness" at bounding box center [441, 176] width 25 height 9
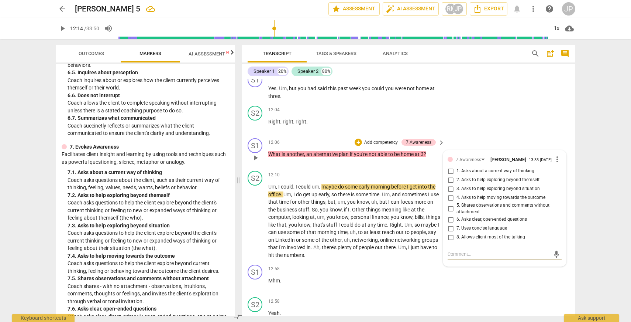
click at [450, 202] on input "4. Asks to help moving towards the outcome" at bounding box center [451, 197] width 12 height 9
click at [463, 135] on div "S2 play_arrow pause 12:04 + Add competency keyboard_arrow_right Right , right ,…" at bounding box center [409, 119] width 334 height 32
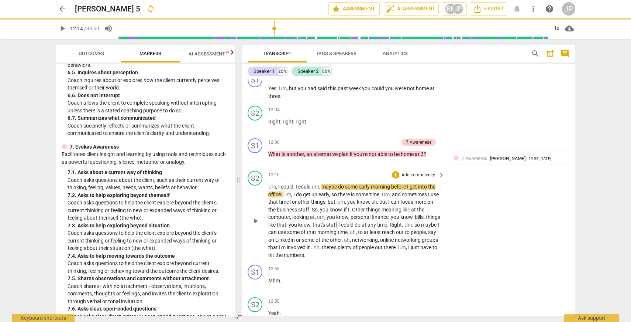
click at [255, 225] on span "play_arrow" at bounding box center [255, 220] width 9 height 9
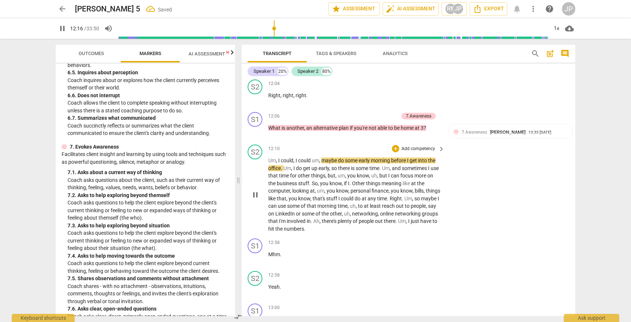
scroll to position [1668, 0]
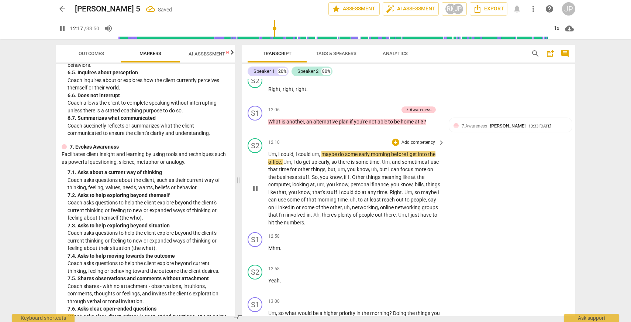
click at [255, 193] on span "pause" at bounding box center [255, 188] width 9 height 9
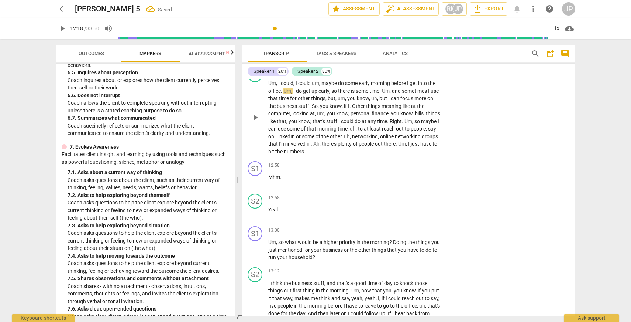
scroll to position [1741, 0]
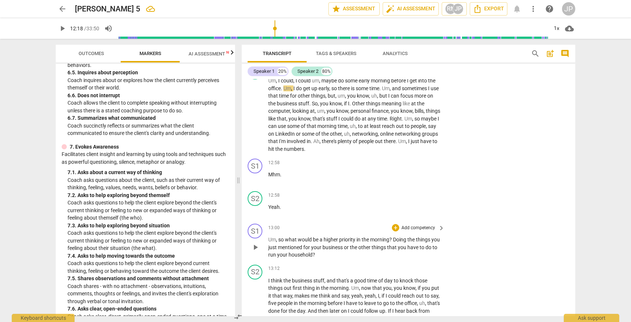
click at [255, 251] on span "play_arrow" at bounding box center [255, 247] width 9 height 9
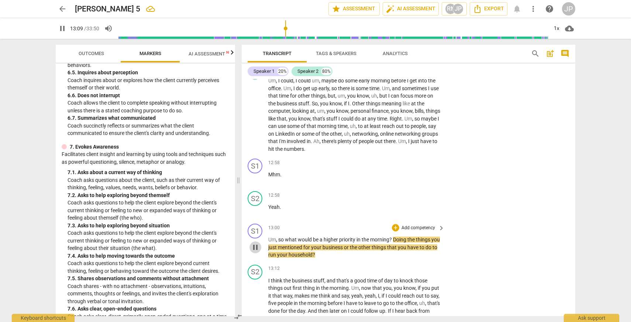
click at [255, 251] on span "pause" at bounding box center [255, 247] width 9 height 9
click at [394, 231] on div "+" at bounding box center [395, 227] width 7 height 7
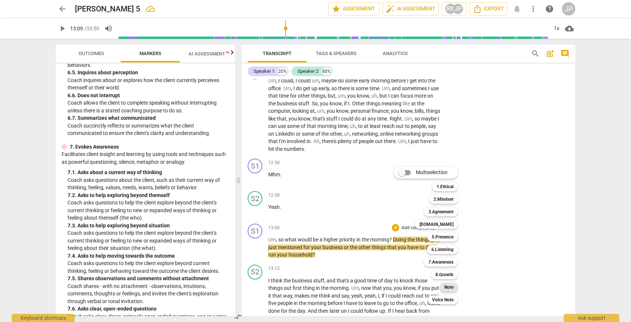
click at [454, 286] on div "Note" at bounding box center [449, 286] width 18 height 9
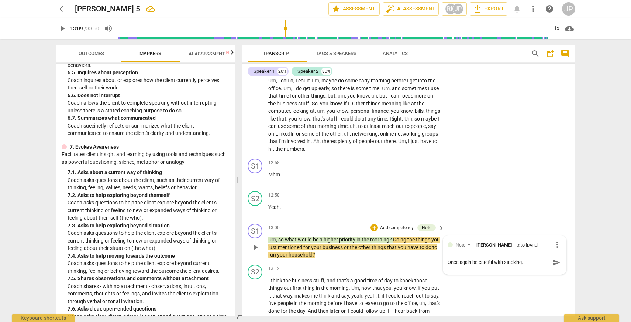
click at [555, 266] on span "send" at bounding box center [557, 262] width 8 height 8
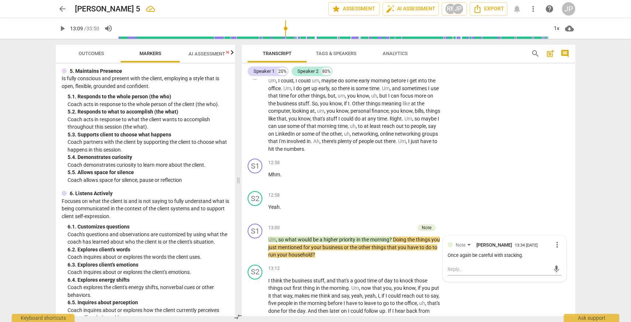
scroll to position [388, 0]
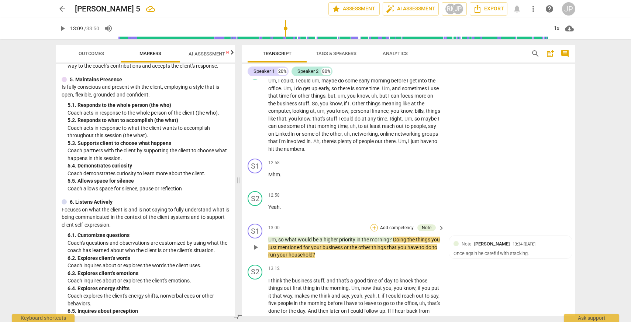
click at [375, 231] on div "+" at bounding box center [374, 227] width 7 height 7
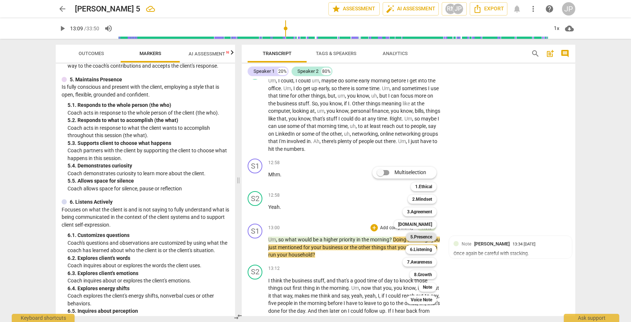
click at [427, 236] on b "5.Presence" at bounding box center [422, 236] width 22 height 9
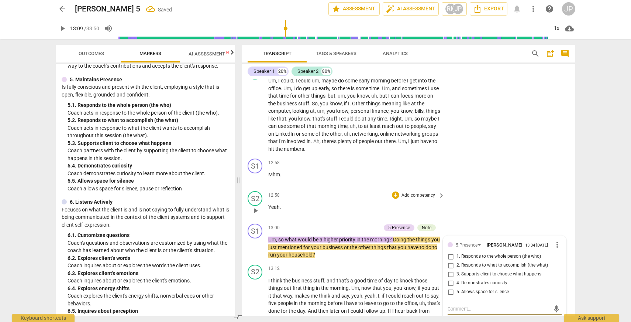
scroll to position [1744, 0]
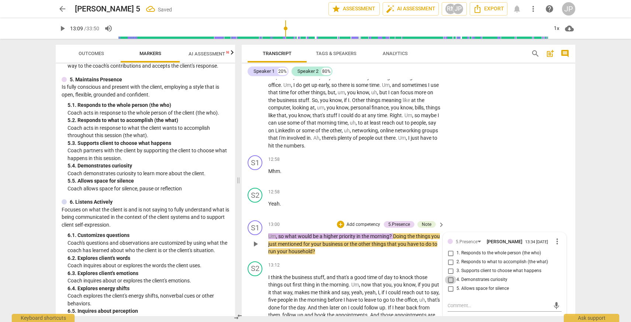
click at [451, 284] on input "4. Demonstrates curiosity" at bounding box center [451, 279] width 12 height 9
click at [474, 207] on div "S2 play_arrow pause 12:58 + Add competency keyboard_arrow_right Yeah ." at bounding box center [409, 201] width 334 height 32
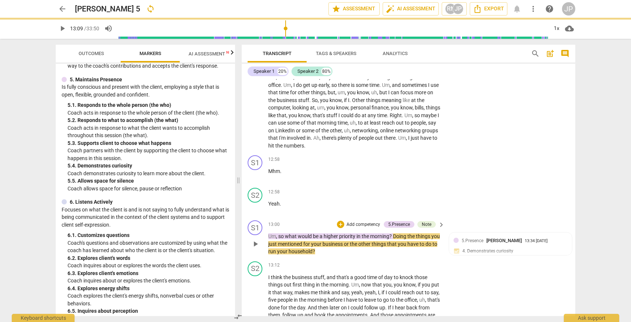
click at [258, 248] on span "play_arrow" at bounding box center [255, 243] width 9 height 9
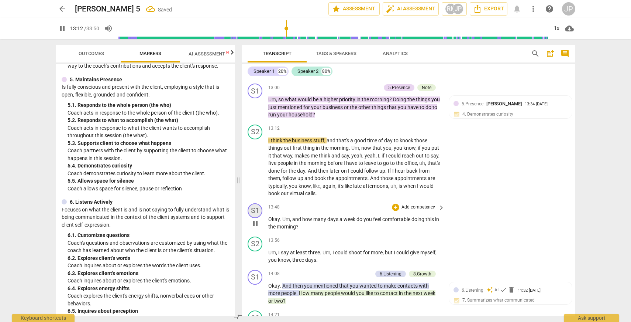
scroll to position [1917, 0]
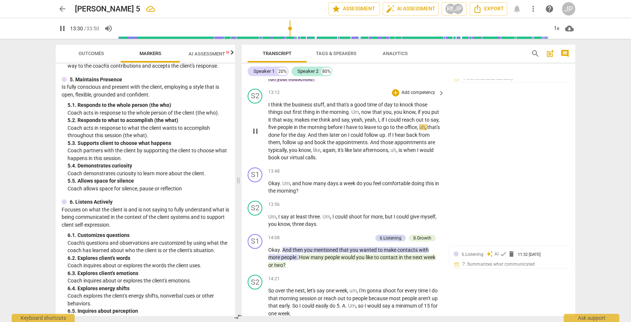
click at [258, 135] on span "pause" at bounding box center [255, 131] width 9 height 9
click at [396, 96] on div "+" at bounding box center [395, 92] width 7 height 7
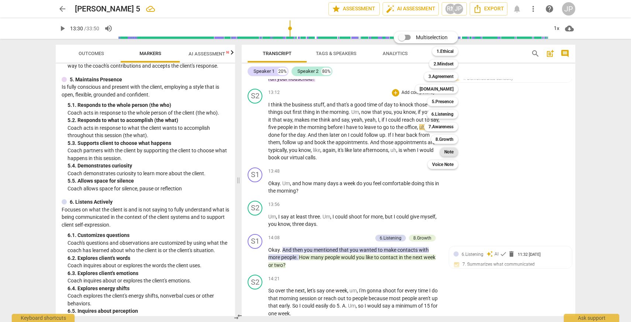
click at [448, 152] on b "Note" at bounding box center [449, 151] width 9 height 9
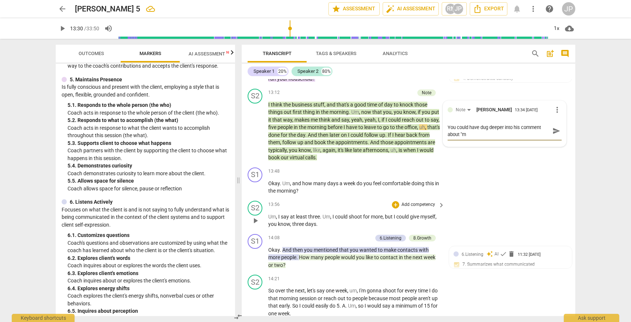
scroll to position [0, 0]
click at [554, 135] on span "send" at bounding box center [557, 131] width 8 height 8
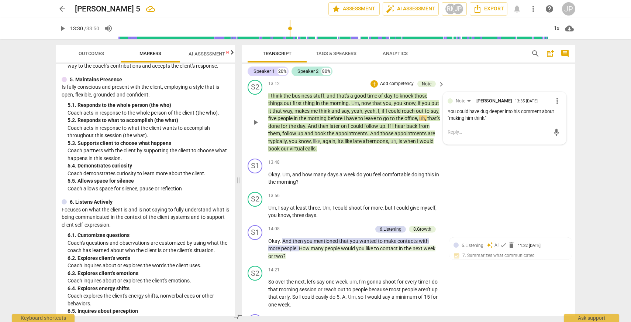
scroll to position [1918, 0]
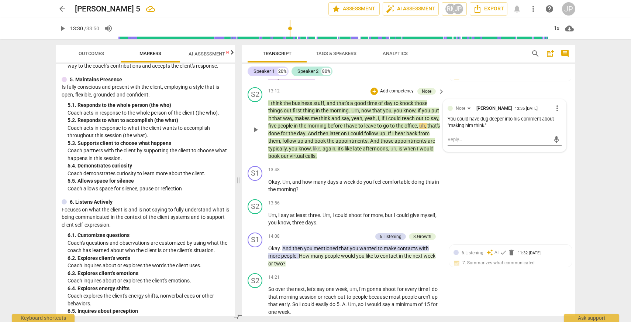
click at [254, 134] on span "play_arrow" at bounding box center [255, 129] width 9 height 9
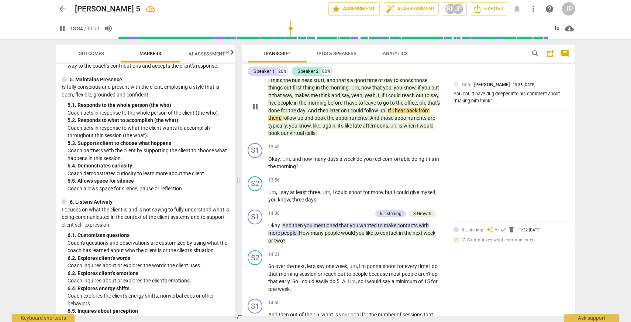
scroll to position [1945, 0]
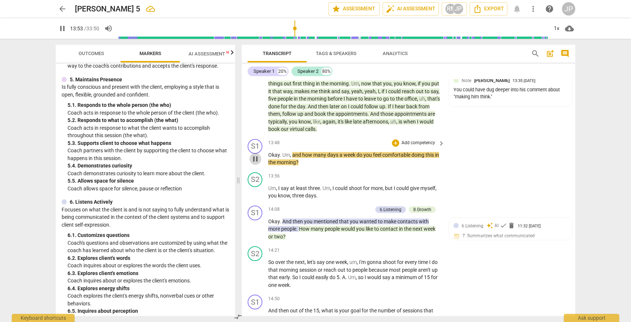
click at [255, 163] on span "pause" at bounding box center [255, 158] width 9 height 9
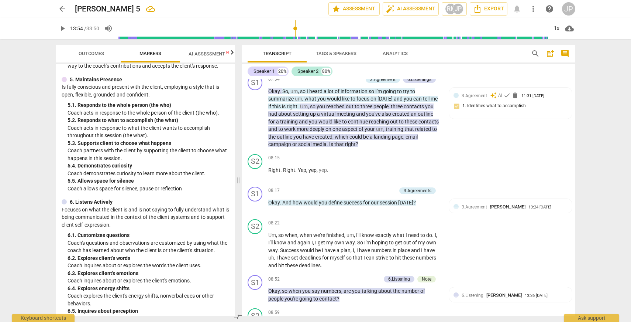
scroll to position [926, 0]
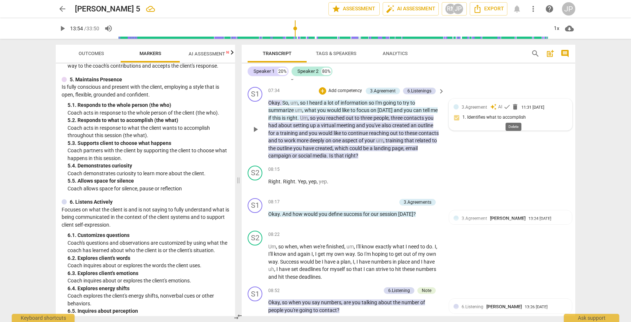
click at [516, 110] on span "delete" at bounding box center [515, 106] width 7 height 7
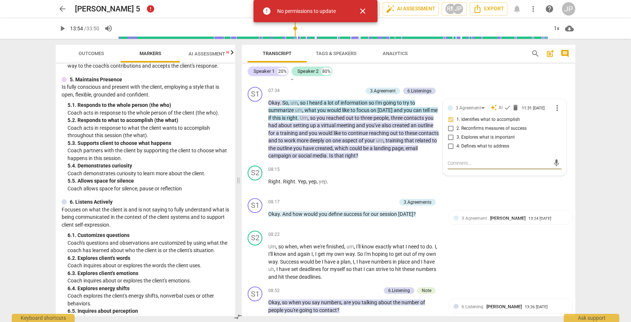
click at [359, 7] on span "close" at bounding box center [362, 11] width 9 height 9
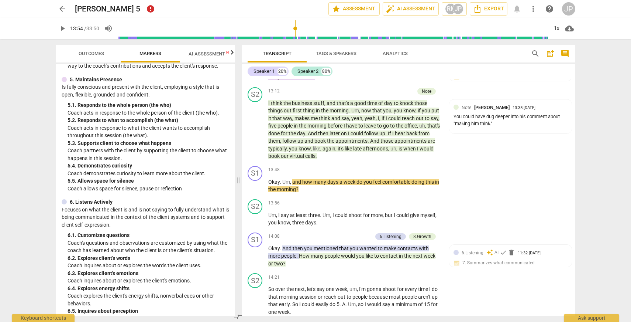
scroll to position [1919, 0]
click at [256, 190] on span "play_arrow" at bounding box center [255, 185] width 9 height 9
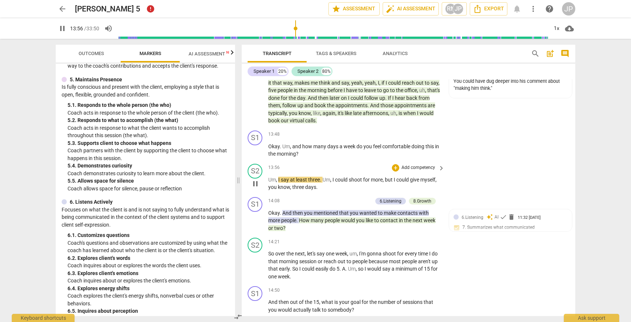
scroll to position [1988, 0]
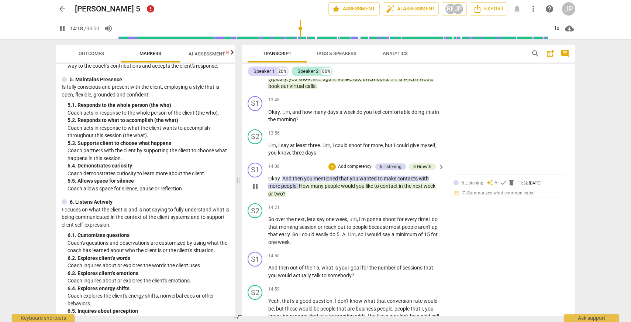
click at [255, 191] on span "pause" at bounding box center [255, 186] width 9 height 9
click at [333, 170] on div "+" at bounding box center [332, 166] width 7 height 7
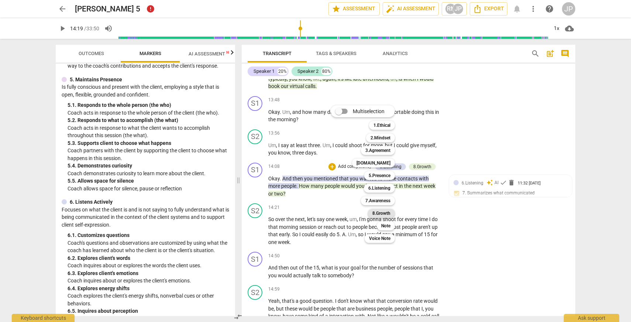
click at [382, 212] on b "8.Growth" at bounding box center [382, 213] width 18 height 9
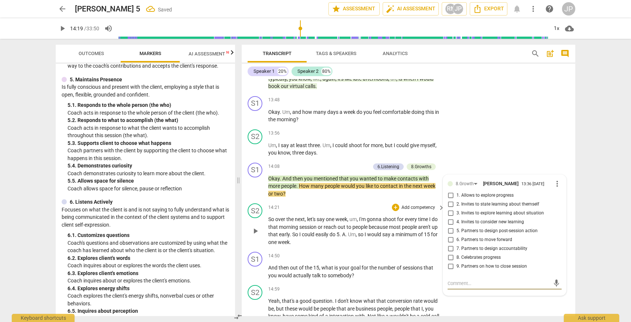
click at [373, 210] on div "14:21 + Add competency keyboard_arrow_right" at bounding box center [356, 207] width 177 height 8
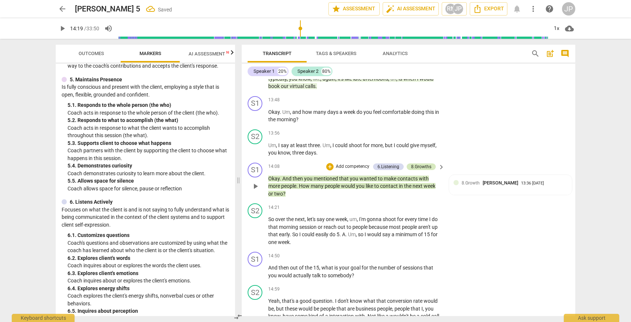
click at [423, 170] on div "8.Growths" at bounding box center [421, 166] width 20 height 7
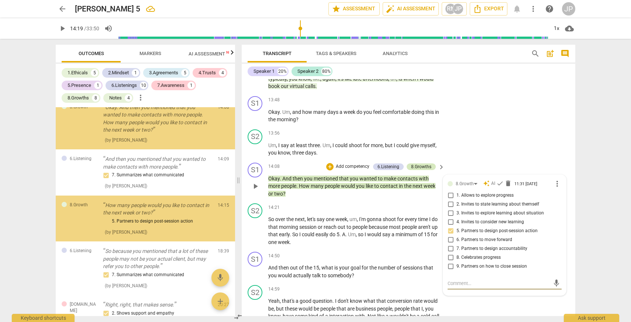
scroll to position [1618, 0]
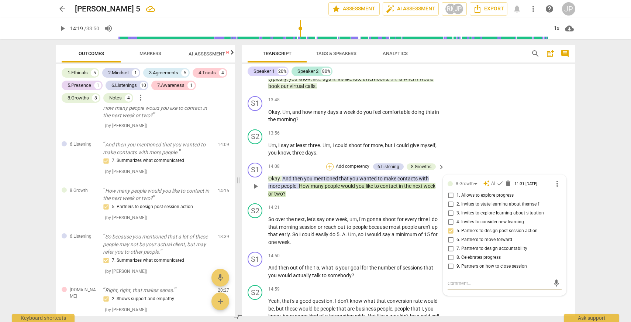
click at [328, 170] on div "+" at bounding box center [329, 166] width 7 height 7
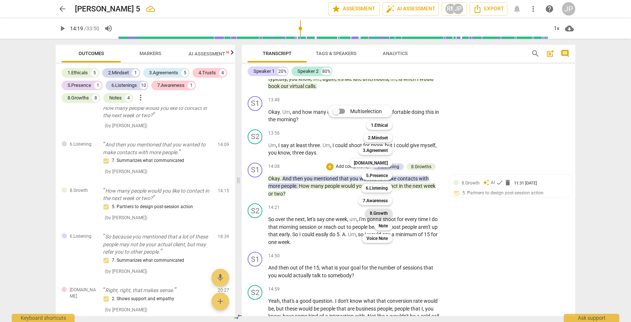
click at [381, 214] on b "8.Growth" at bounding box center [379, 213] width 18 height 9
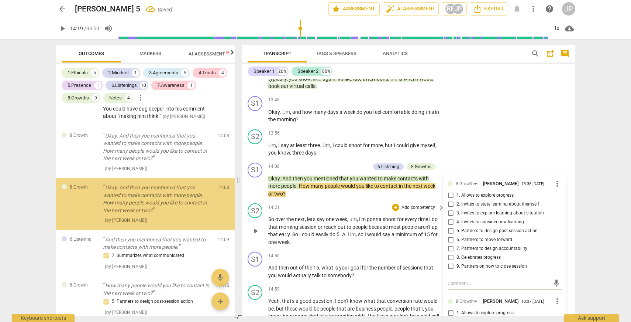
scroll to position [1575, 0]
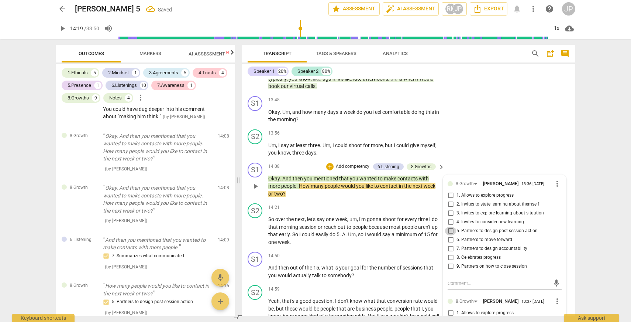
click at [451, 235] on input "5. Partners to design post-session action" at bounding box center [451, 230] width 12 height 9
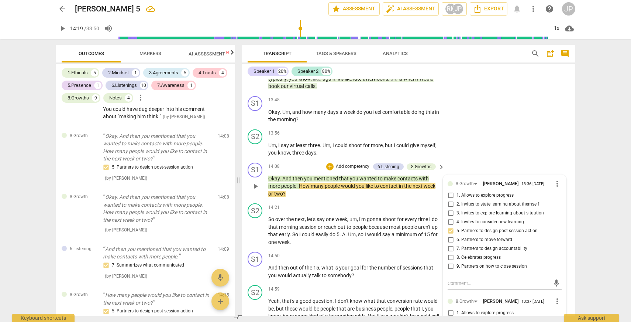
click at [449, 253] on input "7. Partners to design accountability" at bounding box center [451, 248] width 12 height 9
click at [484, 154] on div "S2 play_arrow pause 13:56 + Add competency keyboard_arrow_right Um , I say at l…" at bounding box center [409, 142] width 334 height 33
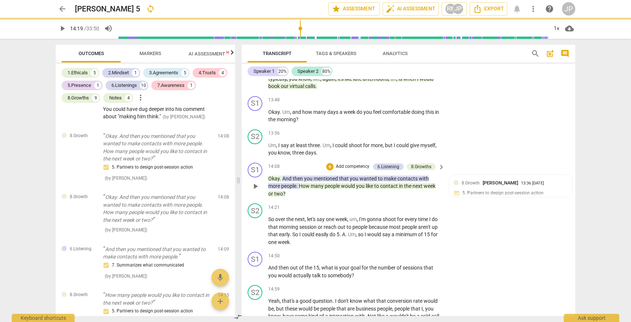
click at [256, 191] on span "play_arrow" at bounding box center [255, 186] width 9 height 9
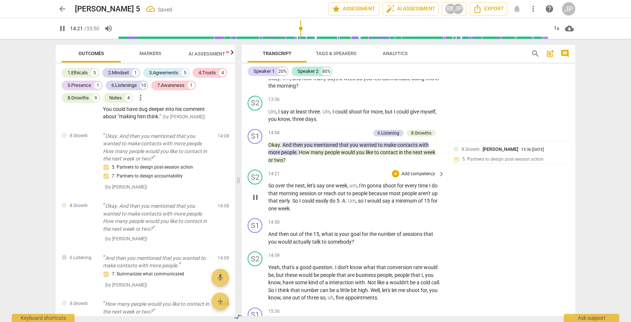
scroll to position [2028, 0]
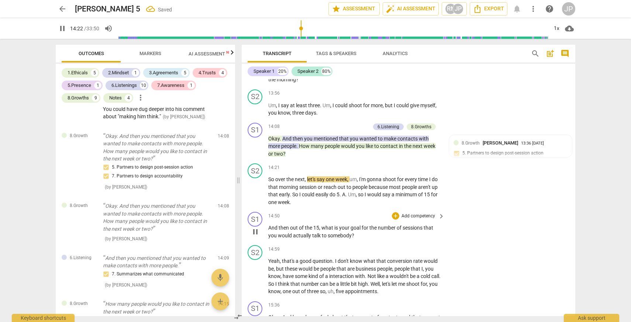
click at [254, 236] on span "pause" at bounding box center [255, 231] width 9 height 9
click at [255, 236] on span "play_arrow" at bounding box center [255, 231] width 9 height 9
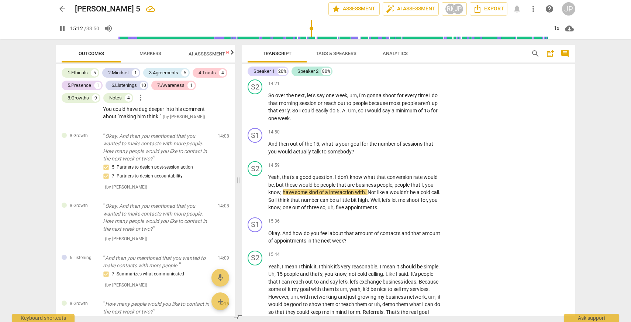
scroll to position [2112, 0]
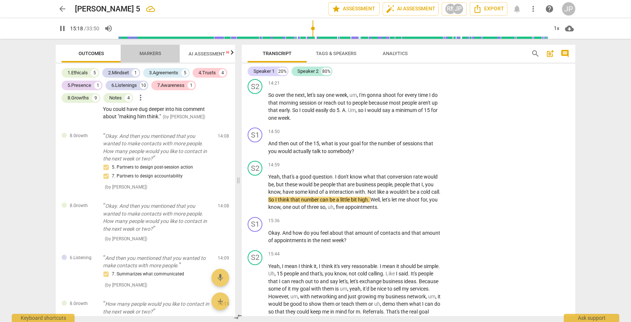
click at [149, 54] on span "Markers" at bounding box center [151, 54] width 22 height 6
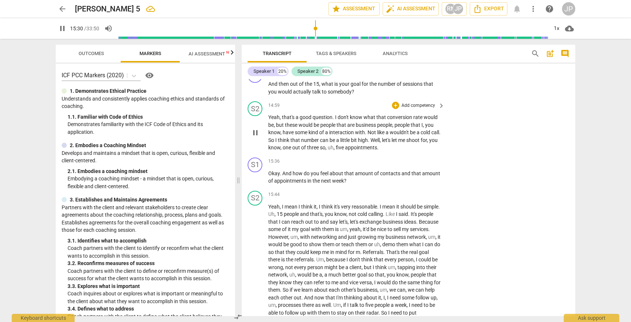
scroll to position [2170, 0]
click at [257, 183] on span "pause" at bounding box center [255, 178] width 9 height 9
click at [257, 183] on span "play_arrow" at bounding box center [255, 178] width 9 height 9
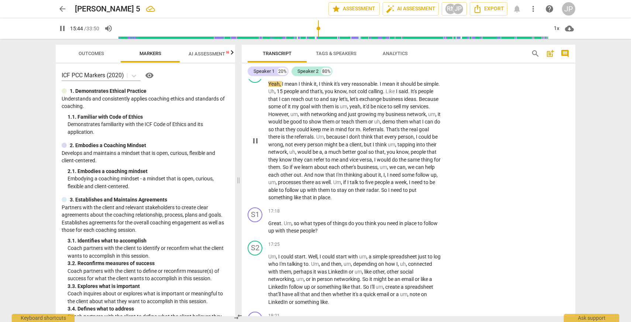
scroll to position [2298, 0]
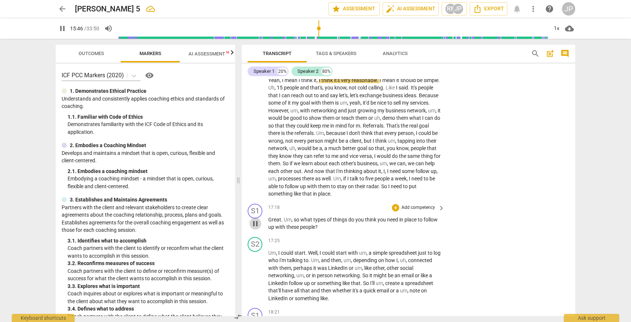
click at [254, 228] on span "pause" at bounding box center [255, 223] width 9 height 9
click at [255, 228] on span "play_arrow" at bounding box center [255, 223] width 9 height 9
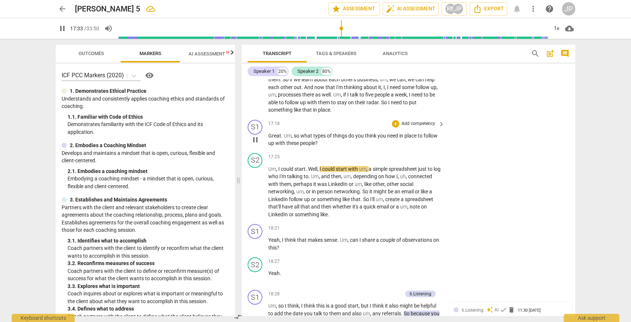
scroll to position [2385, 0]
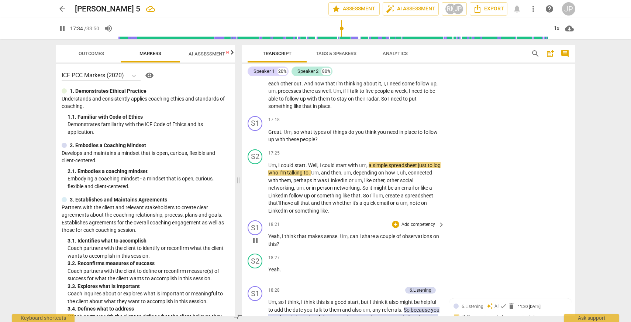
click at [253, 244] on span "pause" at bounding box center [255, 240] width 9 height 9
click at [253, 244] on span "play_arrow" at bounding box center [255, 240] width 9 height 9
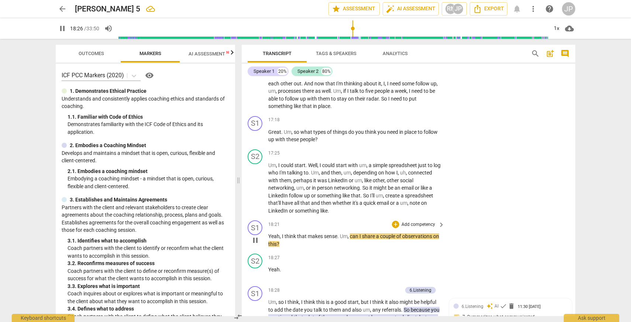
click at [253, 244] on span "pause" at bounding box center [255, 240] width 9 height 9
click at [394, 228] on div "+" at bounding box center [395, 223] width 7 height 7
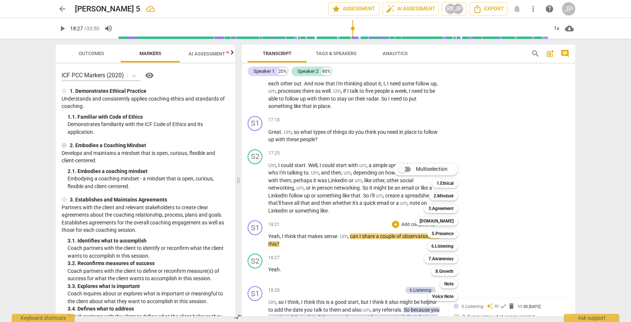
drag, startPoint x: 233, startPoint y: 110, endPoint x: 233, endPoint y: 116, distance: 5.6
click at [233, 116] on div at bounding box center [315, 161] width 631 height 322
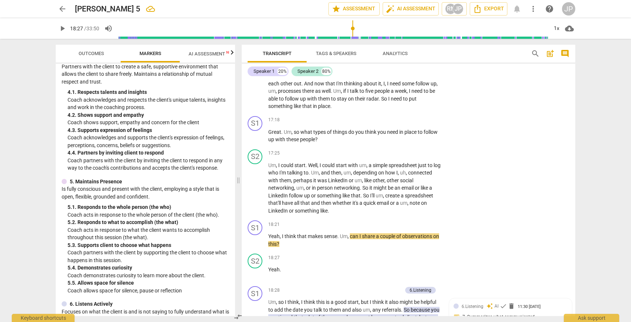
scroll to position [296, 0]
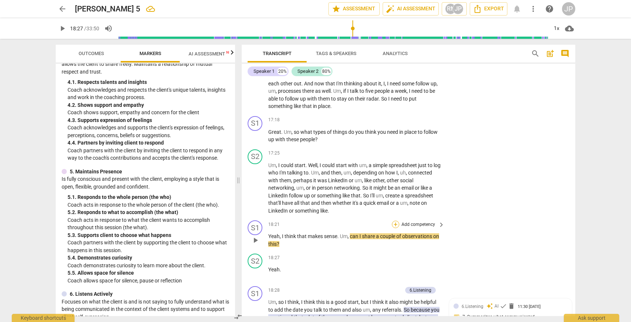
click at [395, 228] on div "+" at bounding box center [395, 223] width 7 height 7
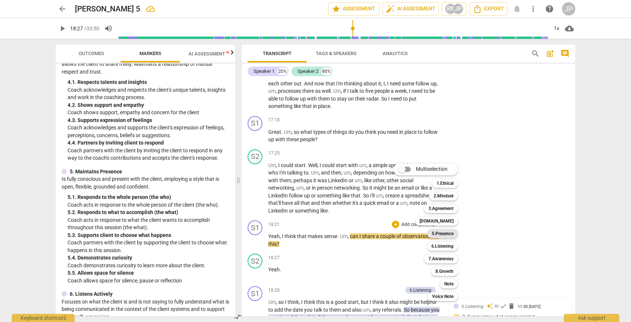
click at [443, 236] on b "5.Presence" at bounding box center [443, 233] width 22 height 9
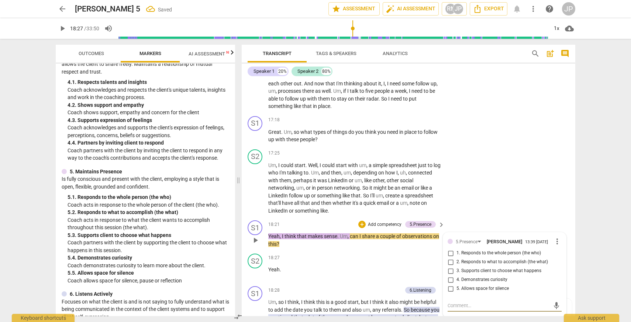
click at [450, 275] on input "3. Supports client to choose what happens" at bounding box center [451, 270] width 12 height 9
click at [480, 204] on div "S2 play_arrow pause 17:25 + Add competency keyboard_arrow_right Um , I could st…" at bounding box center [409, 181] width 334 height 71
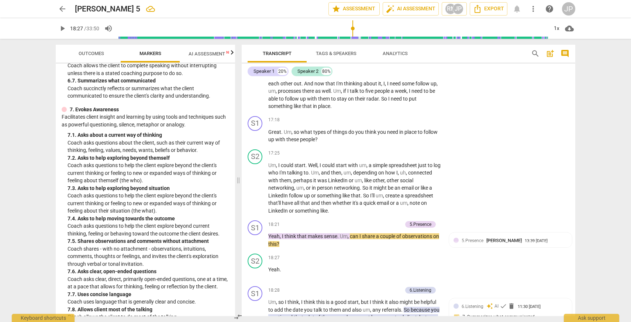
scroll to position [665, 0]
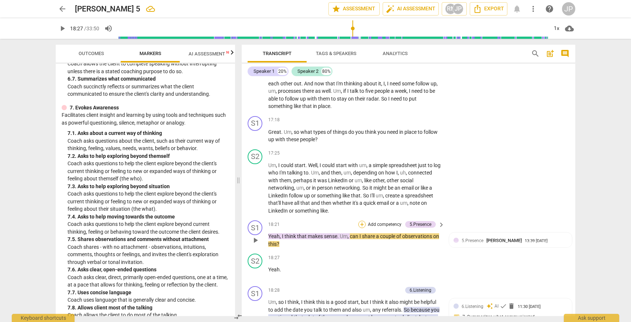
click at [361, 228] on div "+" at bounding box center [361, 223] width 7 height 7
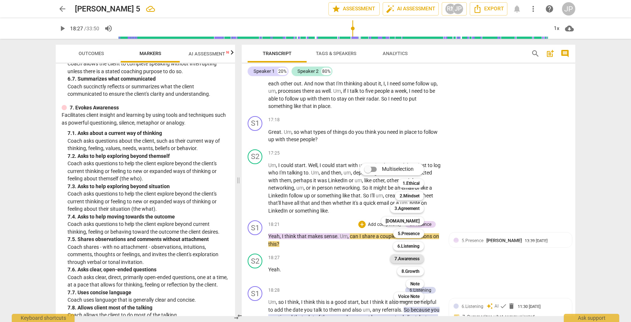
click at [409, 260] on b "7.Awareness" at bounding box center [407, 258] width 25 height 9
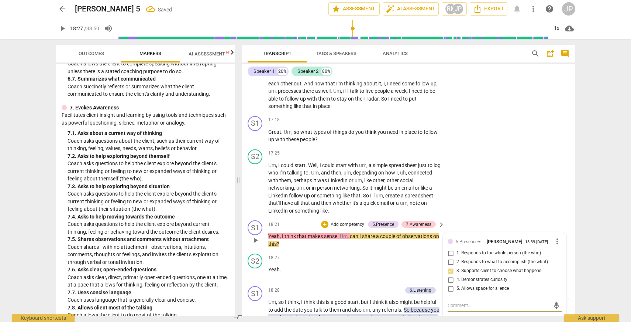
click at [450, 293] on input "5. Allows space for silence" at bounding box center [451, 288] width 12 height 9
click at [463, 186] on div "S2 play_arrow pause 17:25 + Add competency keyboard_arrow_right Um , I could st…" at bounding box center [409, 181] width 334 height 71
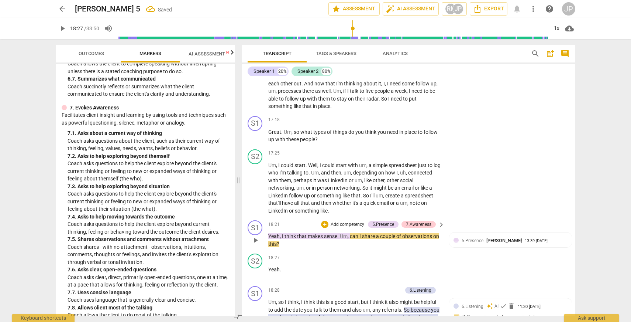
click at [254, 244] on span "play_arrow" at bounding box center [255, 240] width 9 height 9
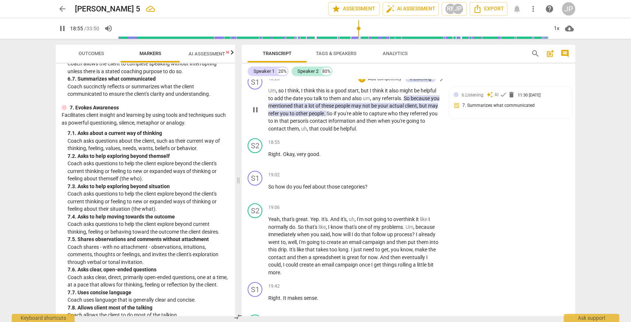
scroll to position [2601, 0]
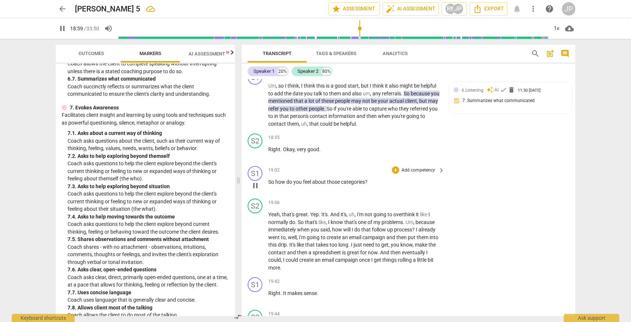
click at [255, 190] on span "pause" at bounding box center [255, 185] width 9 height 9
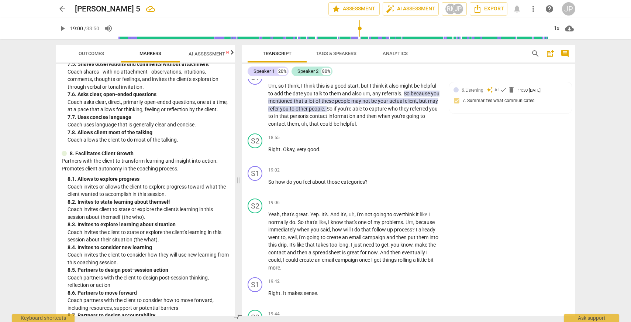
scroll to position [826, 0]
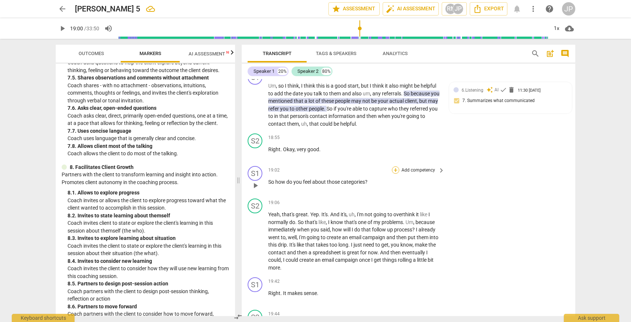
click at [395, 174] on div "+" at bounding box center [395, 169] width 7 height 7
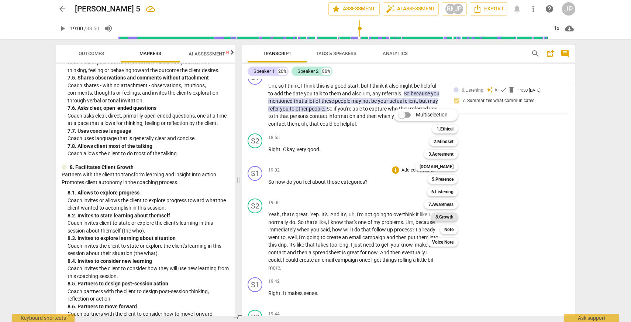
click at [442, 217] on b "8.Growth" at bounding box center [445, 216] width 18 height 9
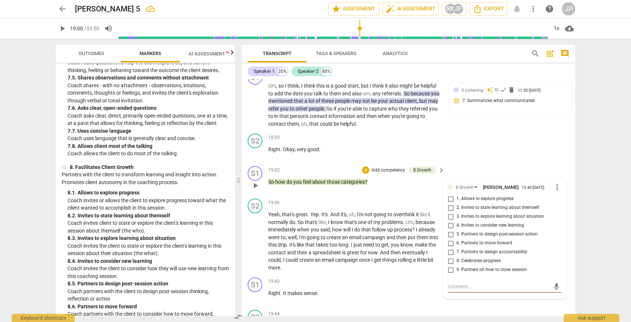
click at [450, 221] on input "3. Invites to explore learning about situation" at bounding box center [451, 216] width 12 height 9
click at [457, 155] on div "S2 play_arrow pause 18:55 + Add competency keyboard_arrow_right Right . Okay , …" at bounding box center [409, 146] width 334 height 32
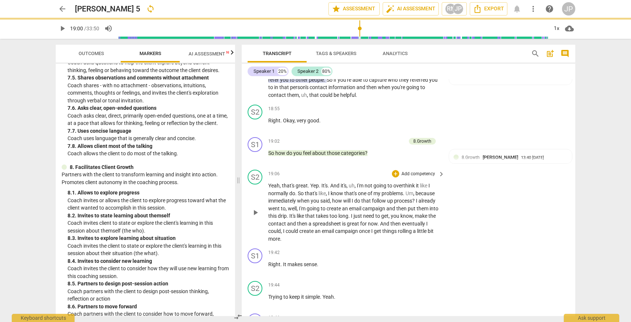
scroll to position [2652, 0]
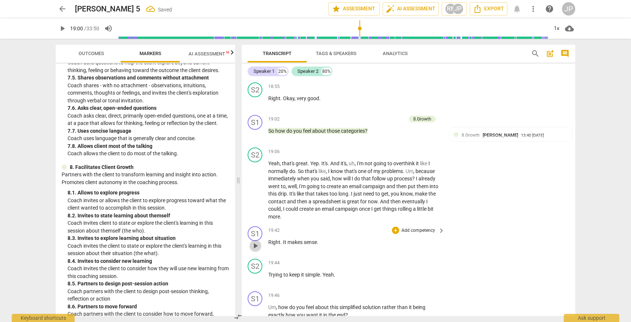
click at [255, 250] on span "play_arrow" at bounding box center [255, 245] width 9 height 9
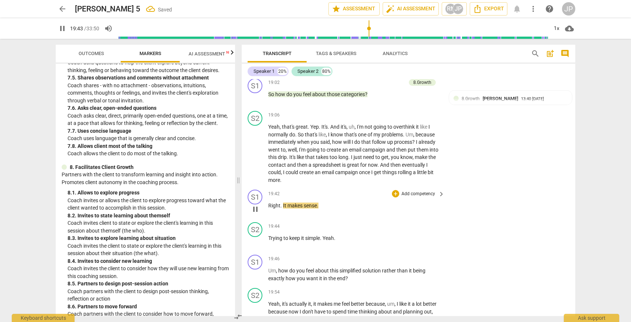
scroll to position [2697, 0]
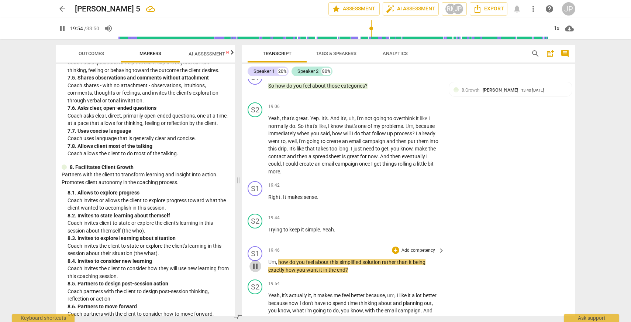
click at [256, 270] on span "pause" at bounding box center [255, 265] width 9 height 9
click at [395, 254] on div "+" at bounding box center [395, 249] width 7 height 7
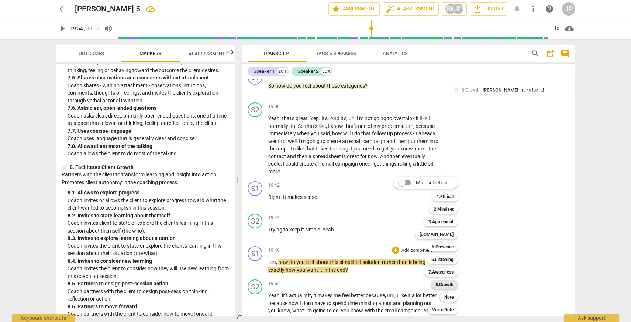
click at [445, 284] on b "8.Growth" at bounding box center [445, 284] width 18 height 9
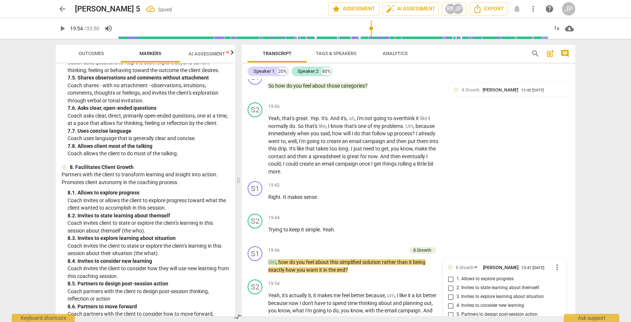
scroll to position [2874, 0]
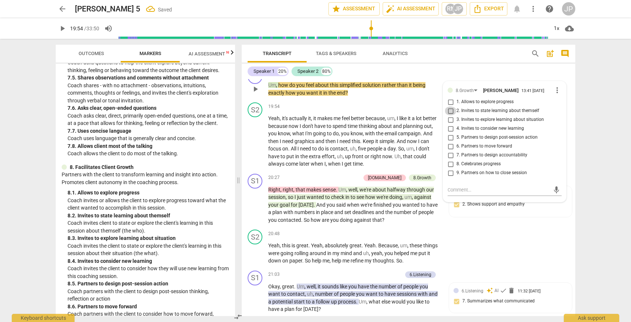
click at [450, 115] on input "2. Invites to state learning about themself" at bounding box center [451, 110] width 12 height 9
click at [437, 248] on span "things" at bounding box center [430, 245] width 14 height 6
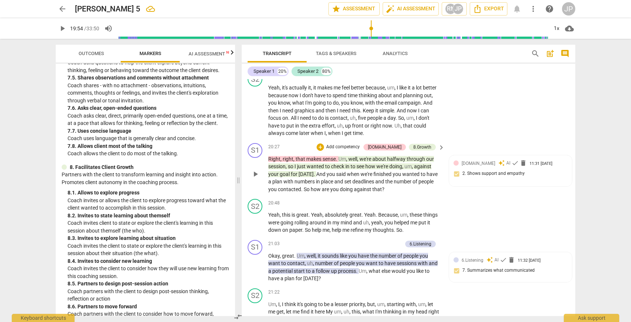
scroll to position [2805, 0]
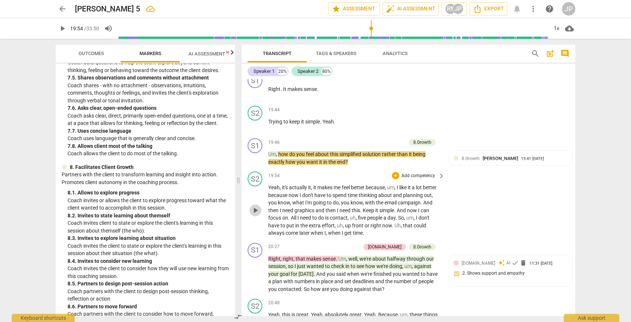
click at [255, 215] on span "play_arrow" at bounding box center [255, 210] width 9 height 9
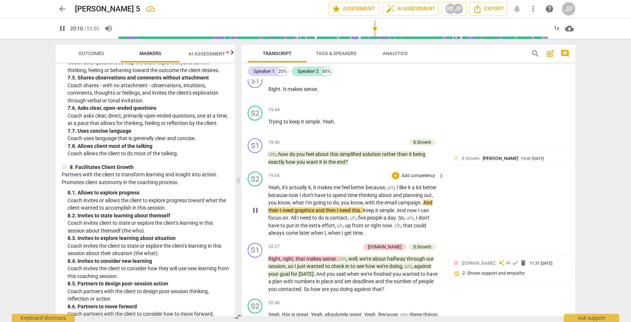
click at [254, 213] on span "pause" at bounding box center [255, 210] width 9 height 9
click at [255, 215] on span "play_arrow" at bounding box center [255, 210] width 9 height 9
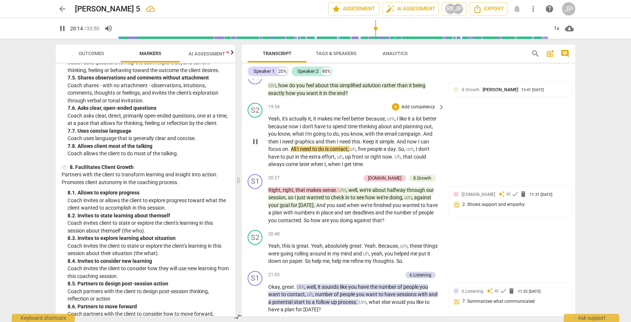
scroll to position [2878, 0]
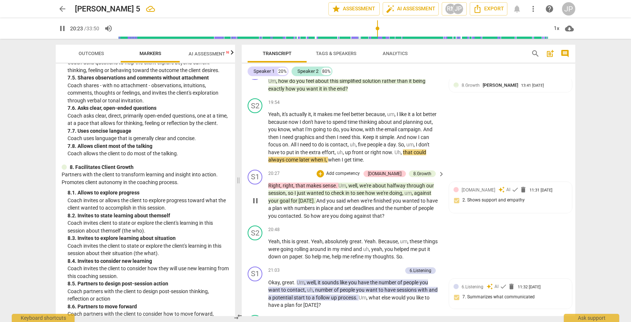
click at [257, 205] on span "pause" at bounding box center [255, 200] width 9 height 9
click at [324, 177] on div "+" at bounding box center [320, 173] width 7 height 7
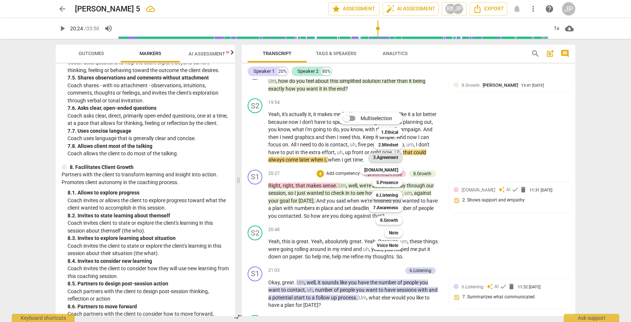
click at [388, 155] on b "3.Agreement" at bounding box center [385, 157] width 25 height 9
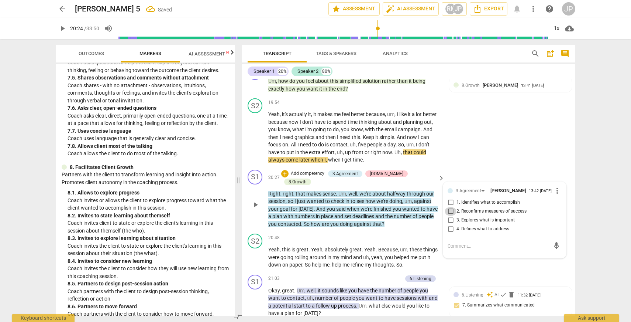
click at [449, 216] on input "2. Reconfirms measures of success" at bounding box center [451, 211] width 12 height 9
click at [471, 164] on div "S2 play_arrow pause 19:54 + Add competency keyboard_arrow_right Yeah , it's act…" at bounding box center [409, 130] width 334 height 71
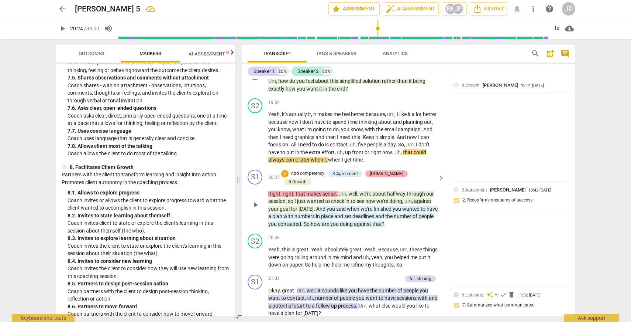
click at [390, 177] on div "[DOMAIN_NAME]" at bounding box center [387, 173] width 34 height 7
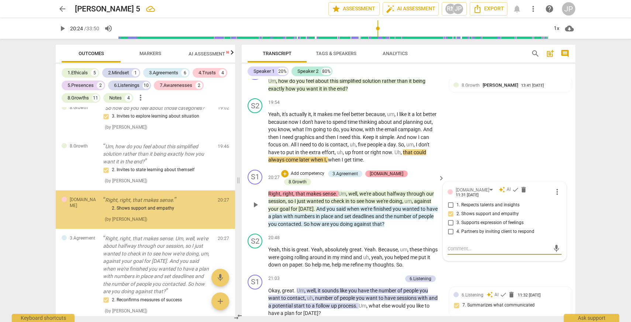
scroll to position [1967, 0]
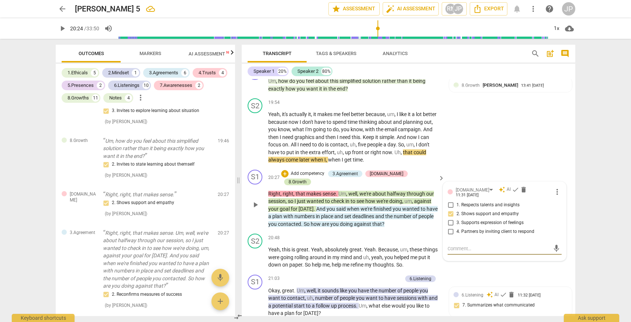
click at [307, 180] on div "8.Growth" at bounding box center [298, 181] width 18 height 7
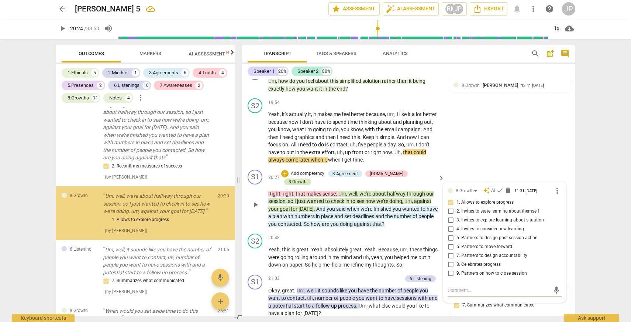
scroll to position [2108, 0]
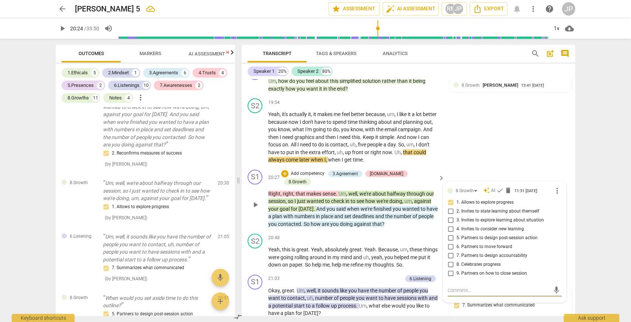
click at [255, 206] on span "play_arrow" at bounding box center [255, 204] width 9 height 9
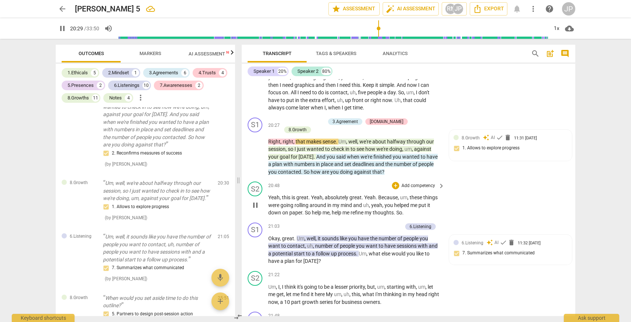
scroll to position [2931, 0]
click at [256, 156] on span "pause" at bounding box center [255, 152] width 9 height 9
click at [289, 125] on div "+" at bounding box center [284, 120] width 7 height 7
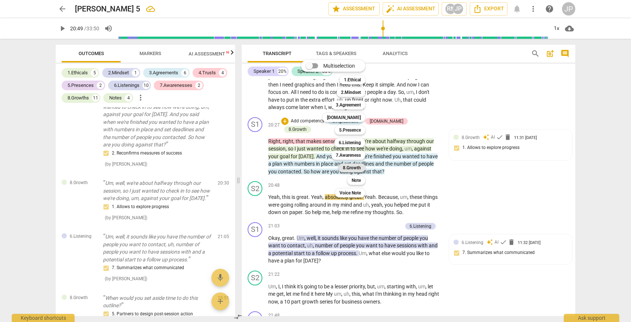
click at [353, 169] on b "8.Growth" at bounding box center [352, 167] width 18 height 9
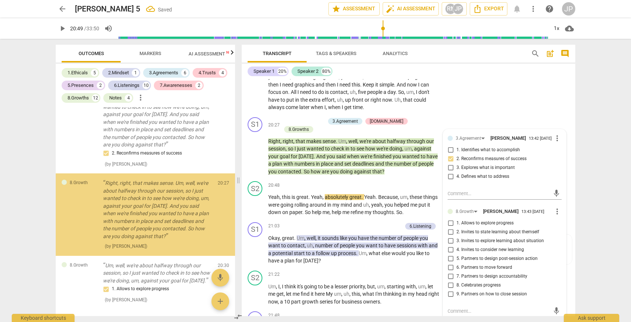
scroll to position [2119, 0]
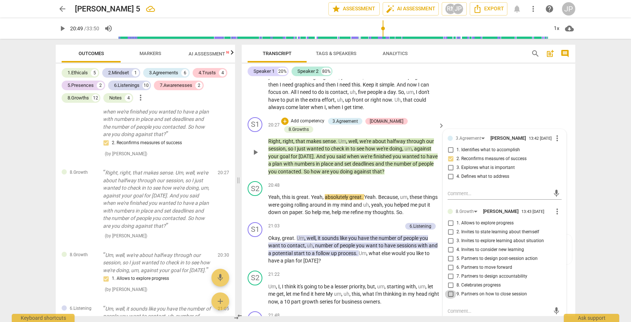
click at [451, 298] on input "9. Partners on how to close session" at bounding box center [451, 293] width 12 height 9
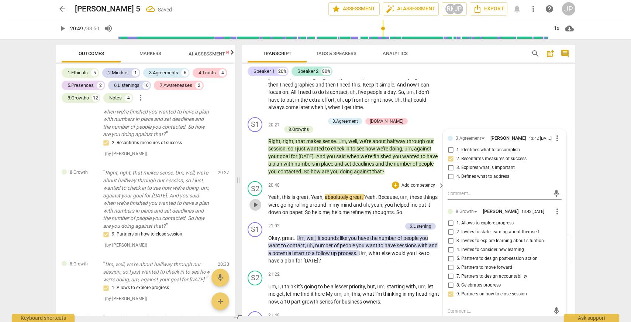
click at [254, 205] on span "play_arrow" at bounding box center [255, 204] width 9 height 9
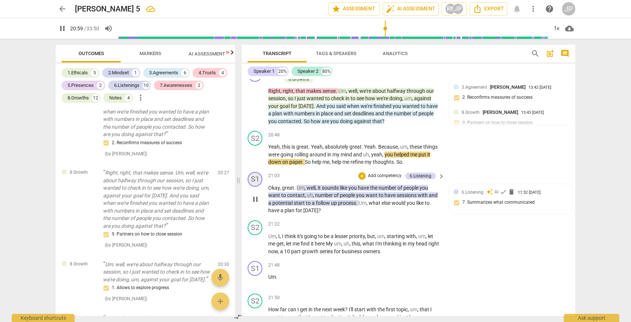
scroll to position [2984, 0]
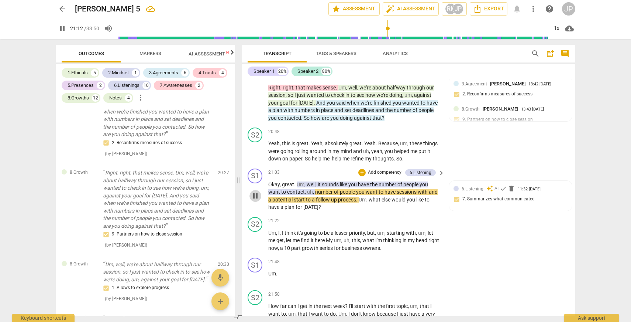
click at [259, 199] on span "pause" at bounding box center [256, 195] width 12 height 9
click at [257, 196] on span "play_arrow" at bounding box center [255, 195] width 9 height 9
click at [256, 193] on span "pause" at bounding box center [255, 195] width 9 height 9
click at [361, 172] on div "+" at bounding box center [361, 172] width 7 height 7
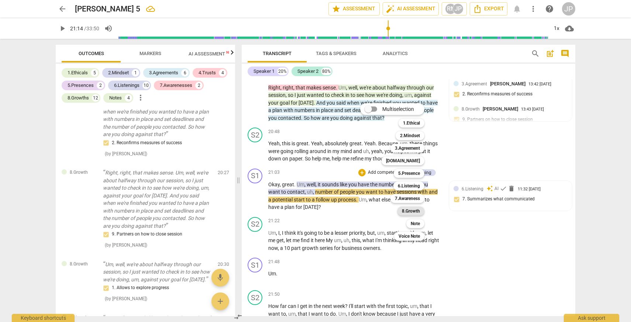
click at [419, 212] on b "8.Growth" at bounding box center [411, 210] width 18 height 9
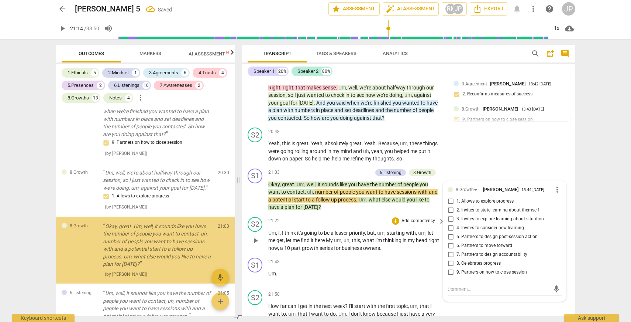
scroll to position [2264, 0]
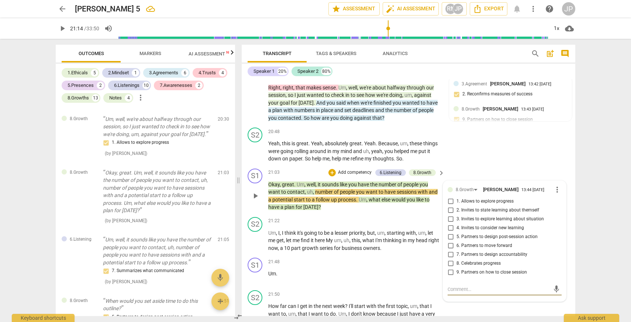
click at [450, 246] on input "6. Partners to move forward" at bounding box center [451, 245] width 12 height 9
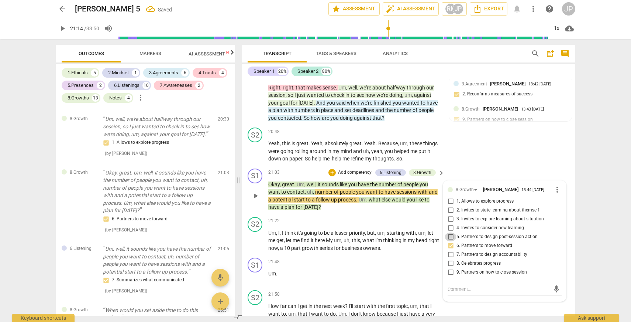
click at [451, 236] on input "5. Partners to design post-session action" at bounding box center [451, 236] width 12 height 9
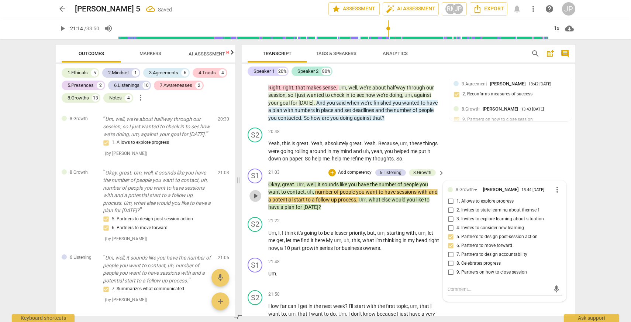
click at [255, 197] on span "play_arrow" at bounding box center [255, 195] width 9 height 9
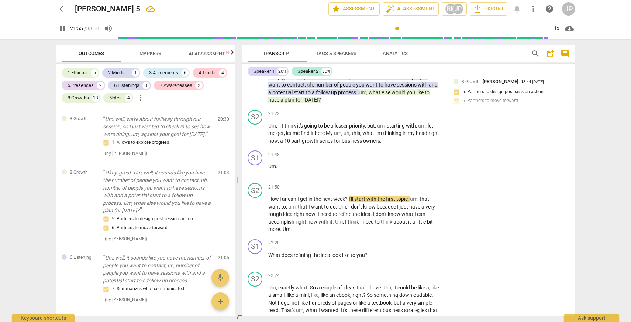
scroll to position [3096, 0]
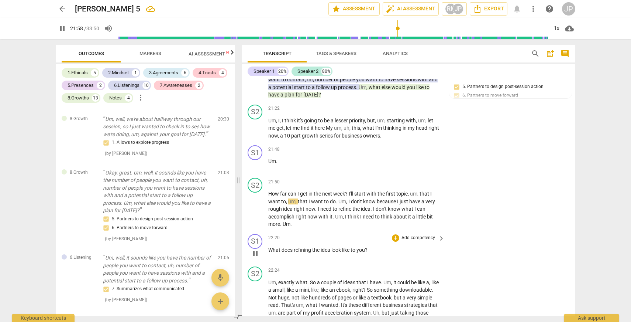
click at [256, 252] on span "pause" at bounding box center [255, 253] width 9 height 9
click at [394, 238] on div "+" at bounding box center [395, 237] width 7 height 7
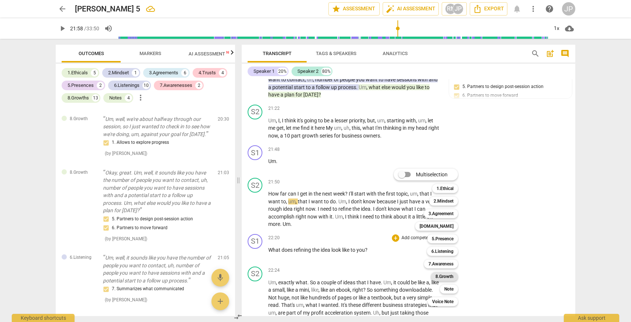
click at [442, 278] on b "8.Growth" at bounding box center [445, 276] width 18 height 9
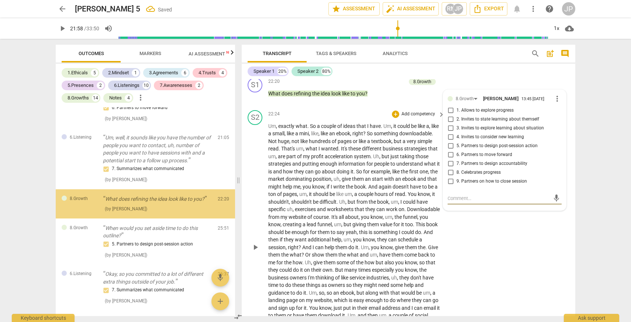
scroll to position [2391, 0]
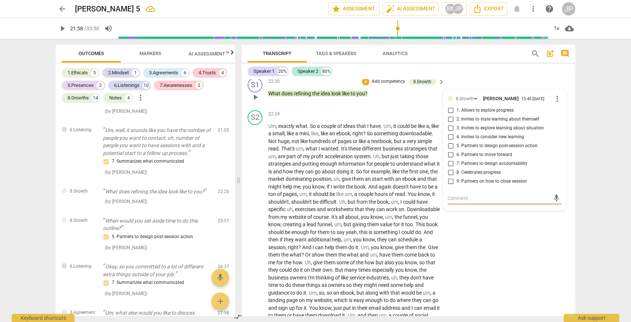
click at [451, 126] on input "3. Invites to explore learning about situation" at bounding box center [451, 128] width 12 height 9
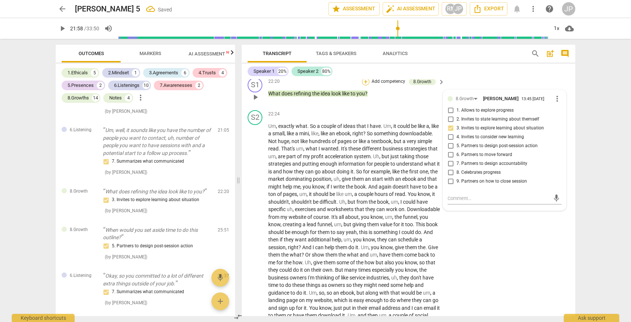
click at [366, 82] on div "+" at bounding box center [365, 81] width 7 height 7
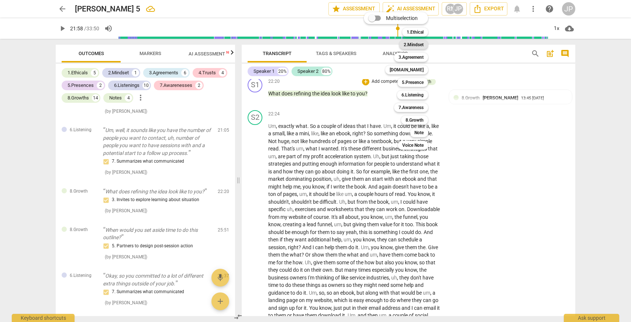
click at [420, 44] on b "2.Mindset" at bounding box center [414, 44] width 20 height 9
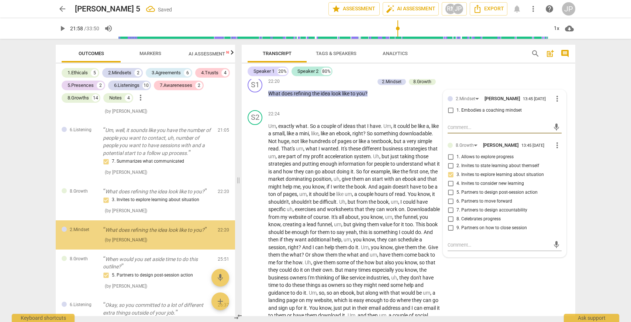
scroll to position [2430, 0]
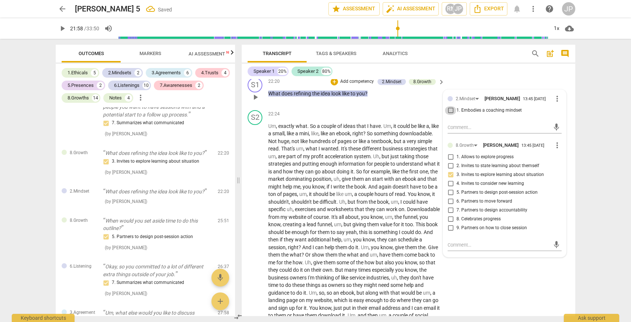
click at [450, 109] on input "1. Embodies a coaching mindset" at bounding box center [451, 110] width 12 height 9
click at [333, 82] on div "+" at bounding box center [334, 81] width 7 height 7
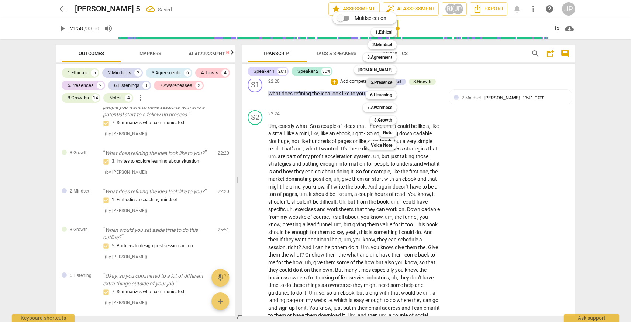
click at [385, 82] on b "5.Presence" at bounding box center [382, 82] width 22 height 9
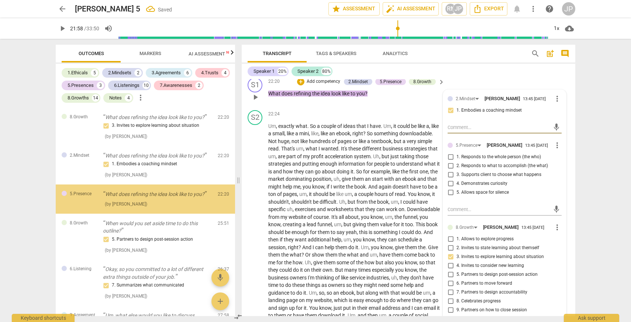
scroll to position [2468, 0]
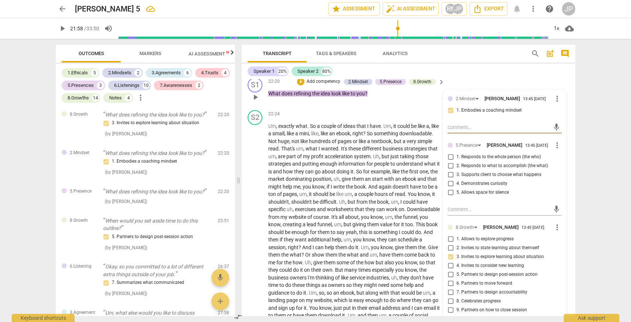
click at [449, 181] on input "4. Demonstrates curiosity" at bounding box center [451, 183] width 12 height 9
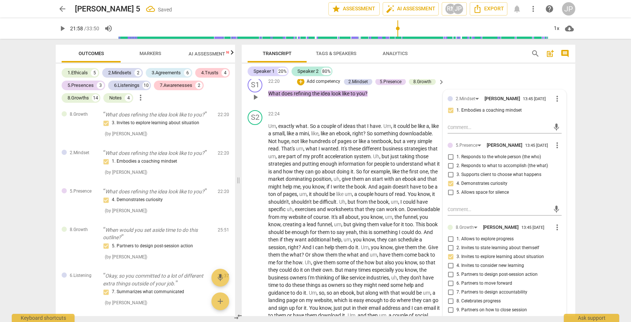
click at [449, 173] on input "3. Supports client to choose what happens" at bounding box center [451, 174] width 12 height 9
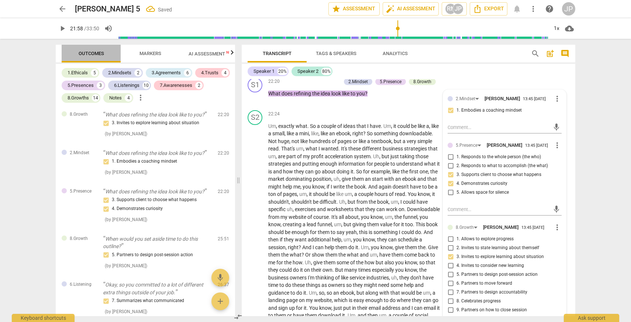
click at [100, 52] on span "Outcomes" at bounding box center [91, 54] width 25 height 6
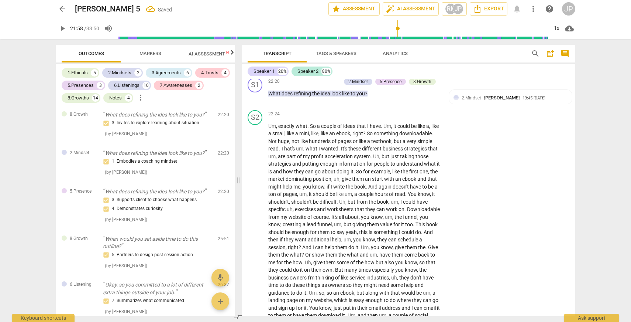
click at [150, 51] on span "Markers" at bounding box center [151, 54] width 22 height 6
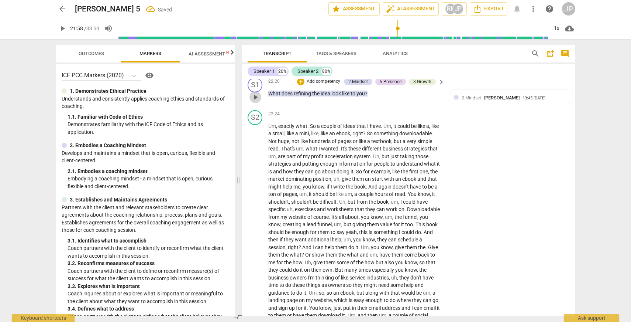
click at [257, 96] on span "play_arrow" at bounding box center [255, 97] width 9 height 9
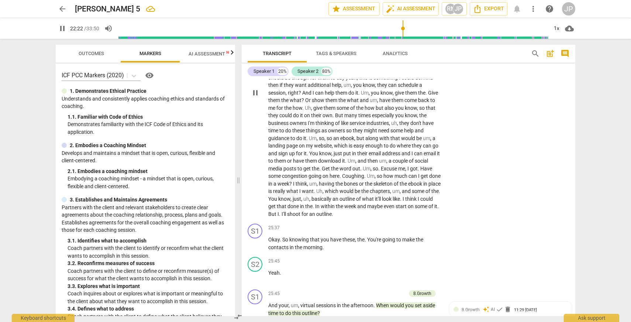
scroll to position [3414, 0]
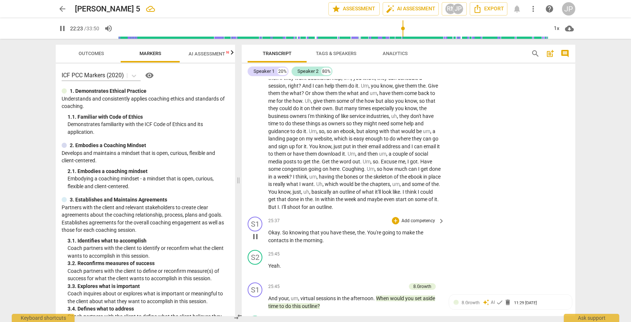
click at [255, 241] on span "pause" at bounding box center [255, 236] width 9 height 9
click at [255, 241] on span "play_arrow" at bounding box center [255, 236] width 9 height 9
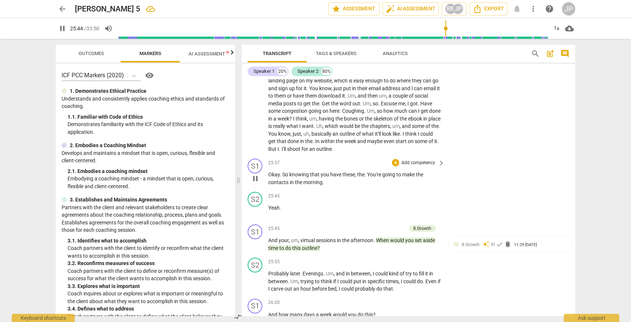
scroll to position [3485, 0]
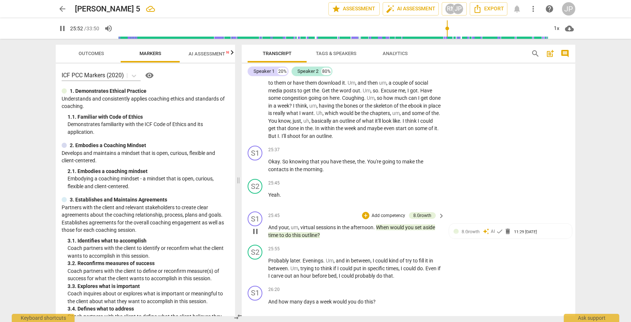
click at [257, 236] on span "pause" at bounding box center [255, 231] width 9 height 9
click at [364, 219] on div "+" at bounding box center [365, 215] width 7 height 7
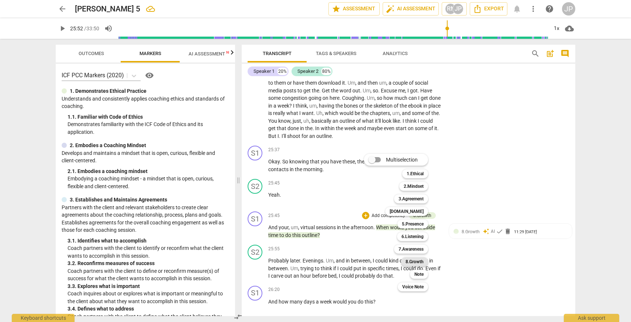
click at [419, 260] on b "8.Growth" at bounding box center [415, 261] width 18 height 9
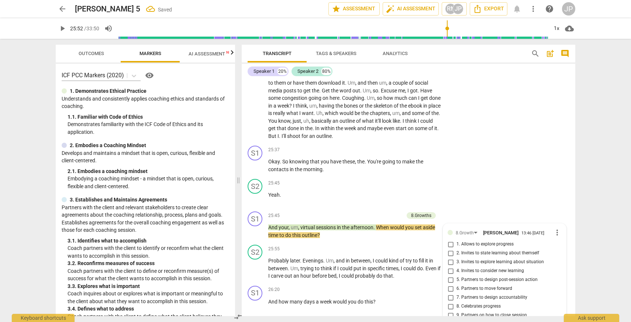
scroll to position [3626, 0]
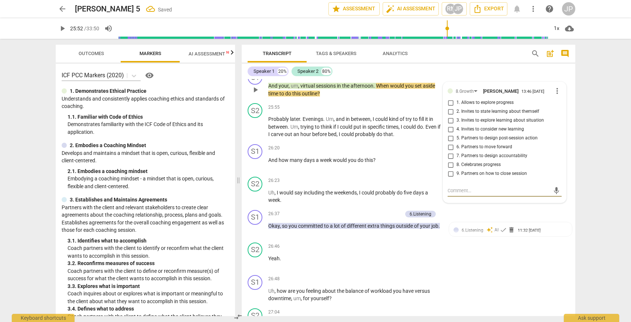
click at [451, 160] on input "7. Partners to design accountability" at bounding box center [451, 155] width 12 height 9
click at [255, 168] on span "play_arrow" at bounding box center [255, 163] width 9 height 9
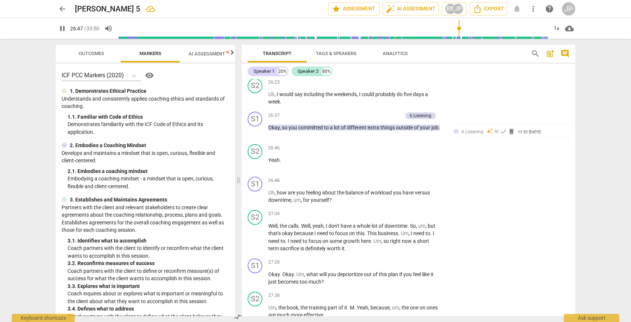
scroll to position [3733, 0]
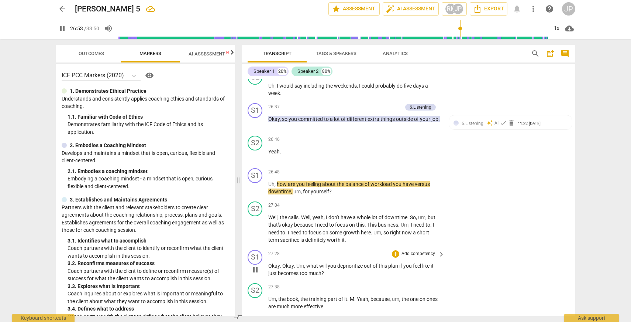
click at [258, 274] on span "pause" at bounding box center [255, 269] width 9 height 9
click at [258, 274] on span "play_arrow" at bounding box center [255, 269] width 9 height 9
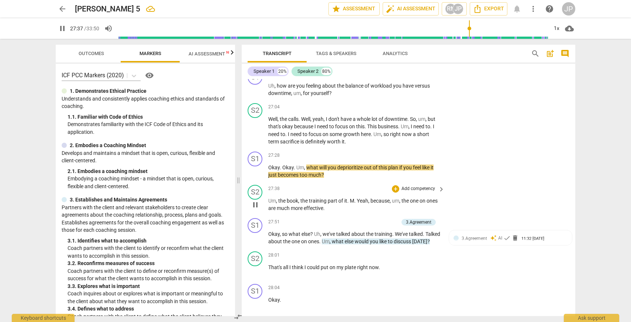
scroll to position [3835, 0]
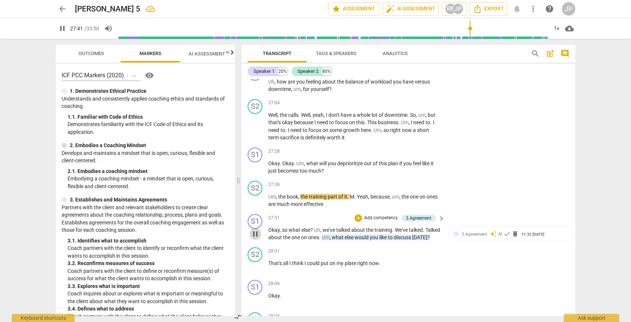
click at [257, 238] on span "pause" at bounding box center [255, 233] width 9 height 9
click at [257, 238] on span "play_arrow" at bounding box center [255, 233] width 9 height 9
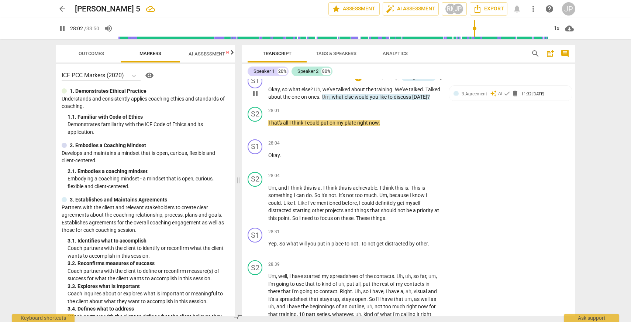
scroll to position [3976, 0]
click at [255, 251] on span "pause" at bounding box center [255, 246] width 9 height 9
click at [255, 251] on span "play_arrow" at bounding box center [255, 246] width 9 height 9
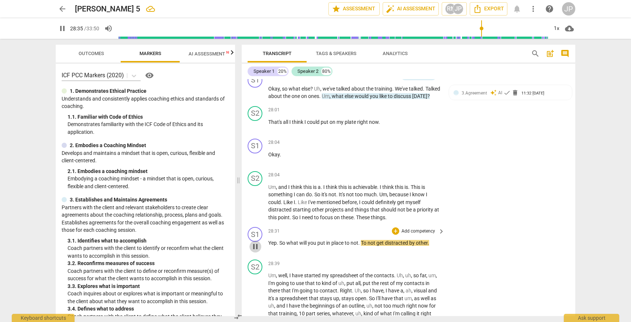
click at [255, 251] on span "pause" at bounding box center [255, 246] width 9 height 9
click at [396, 234] on div "+" at bounding box center [395, 230] width 7 height 7
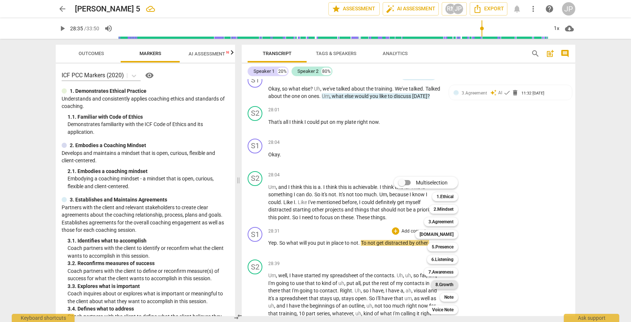
click at [445, 287] on b "8.Growth" at bounding box center [445, 284] width 18 height 9
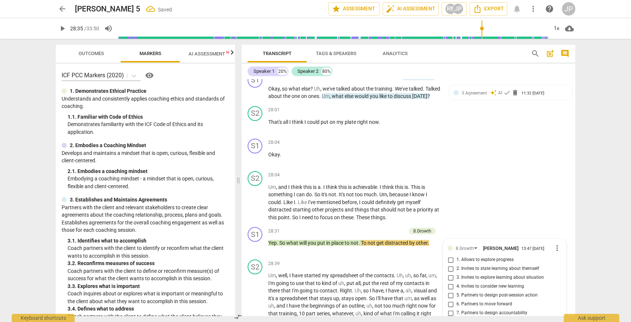
scroll to position [4142, 0]
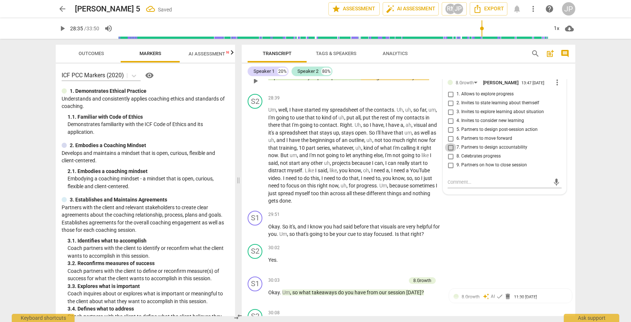
click at [449, 152] on input "7. Partners to design accountability" at bounding box center [451, 147] width 12 height 9
click at [256, 85] on span "play_arrow" at bounding box center [255, 80] width 9 height 9
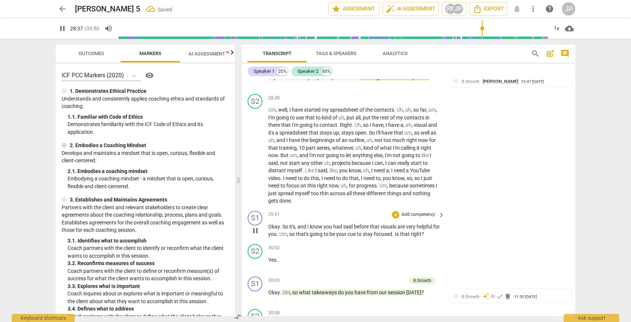
click at [256, 235] on span "pause" at bounding box center [255, 230] width 9 height 9
click at [256, 235] on span "play_arrow" at bounding box center [255, 230] width 9 height 9
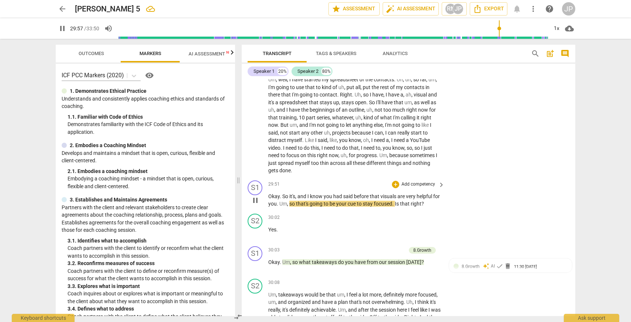
scroll to position [4190, 0]
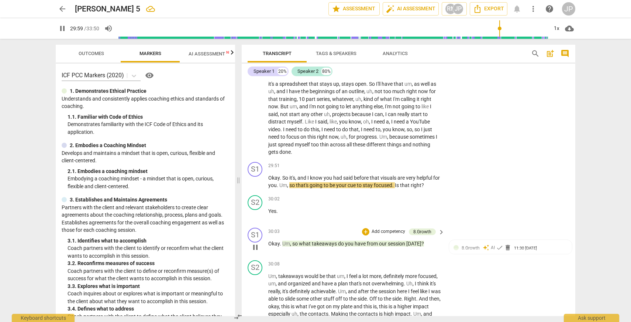
click at [256, 251] on span "pause" at bounding box center [255, 247] width 9 height 9
click at [365, 235] on div "+" at bounding box center [365, 231] width 7 height 7
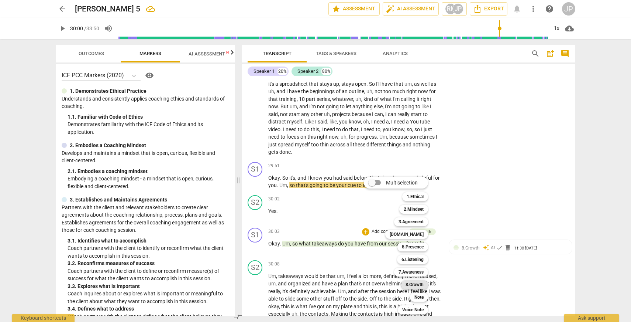
click at [409, 285] on b "8.Growth" at bounding box center [415, 284] width 18 height 9
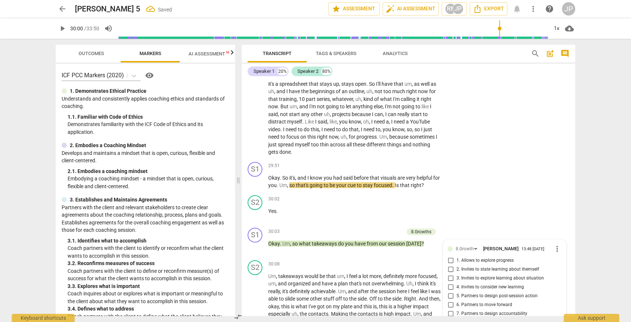
scroll to position [4356, 0]
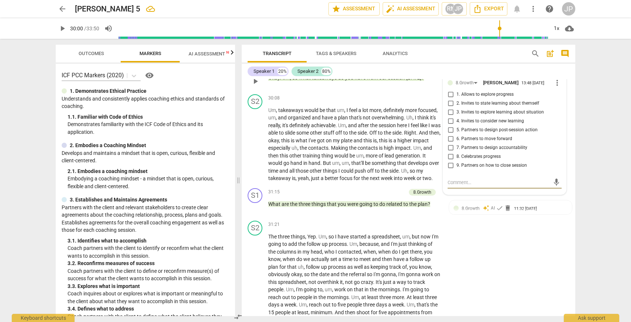
click at [449, 170] on input "9. Partners on how to close session" at bounding box center [451, 165] width 12 height 9
click at [450, 134] on input "5. Partners to design post-session action" at bounding box center [451, 130] width 12 height 9
click at [450, 126] on input "4. Invites to consider new learning" at bounding box center [451, 121] width 12 height 9
click at [255, 212] on span "play_arrow" at bounding box center [255, 207] width 9 height 9
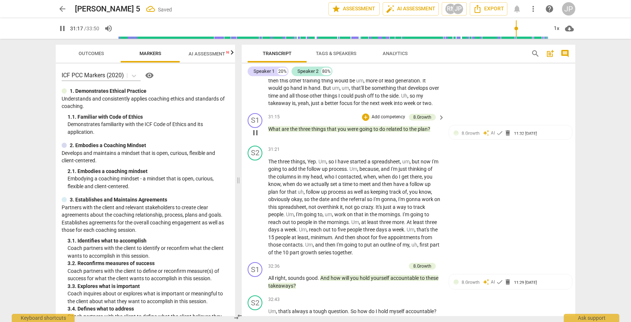
scroll to position [4464, 0]
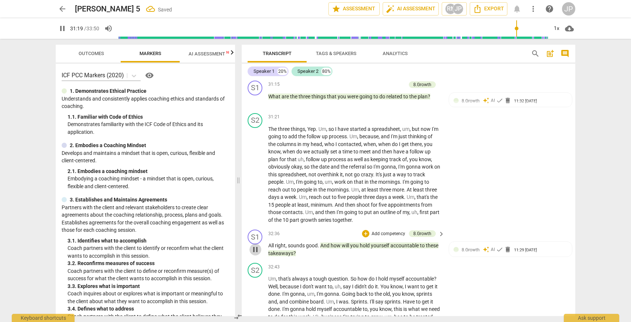
click at [257, 254] on span "pause" at bounding box center [255, 249] width 9 height 9
click at [257, 254] on span "play_arrow" at bounding box center [255, 249] width 9 height 9
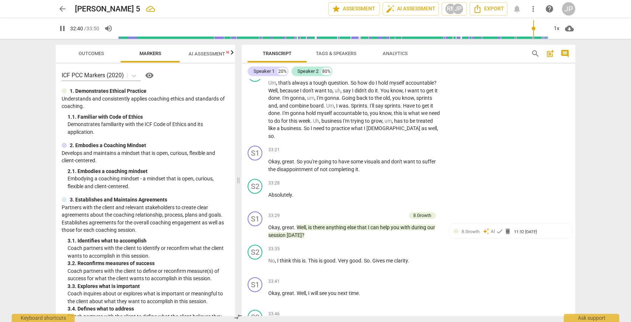
scroll to position [4686, 0]
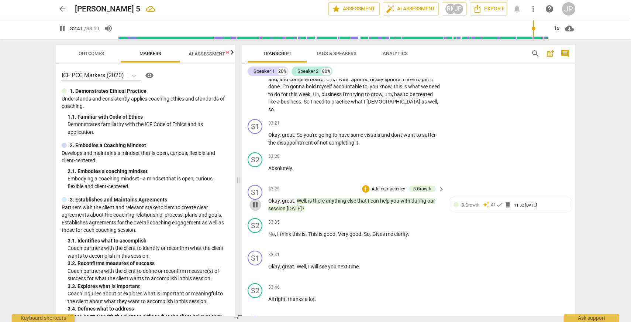
click at [259, 209] on span "pause" at bounding box center [255, 204] width 9 height 9
click at [259, 209] on span "play_arrow" at bounding box center [255, 204] width 9 height 9
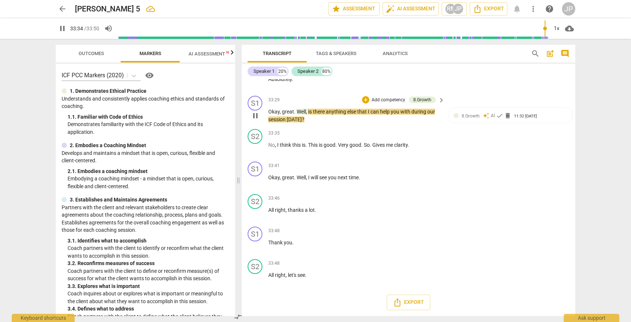
scroll to position [4790, 0]
click at [255, 113] on span "pause" at bounding box center [255, 115] width 9 height 9
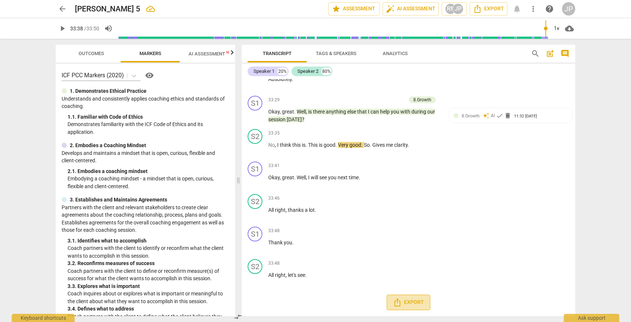
click at [405, 304] on span "Export" at bounding box center [408, 302] width 31 height 9
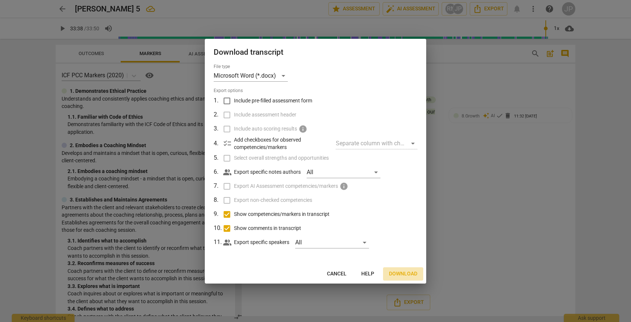
click at [397, 273] on span "Download" at bounding box center [403, 273] width 28 height 7
